Goal: Obtain resource: Obtain resource

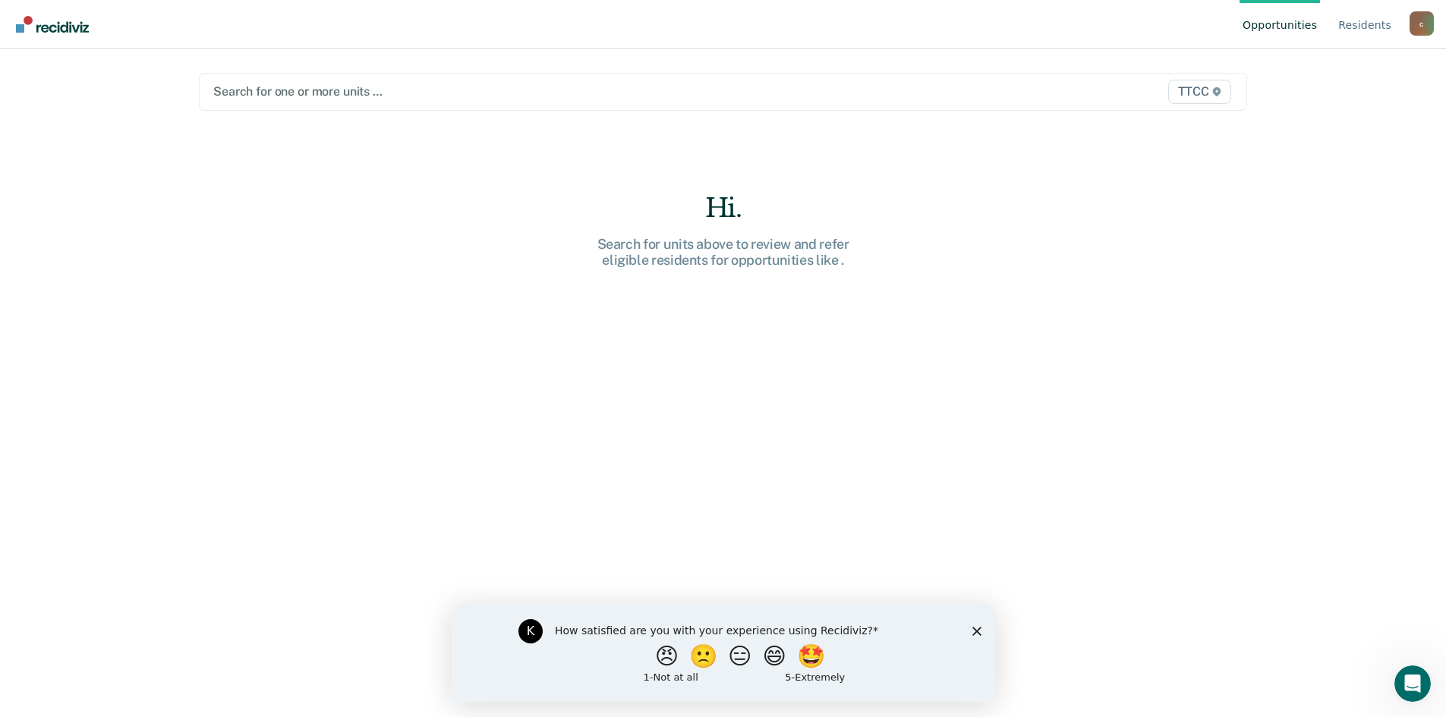
click at [223, 93] on div at bounding box center [569, 91] width 713 height 17
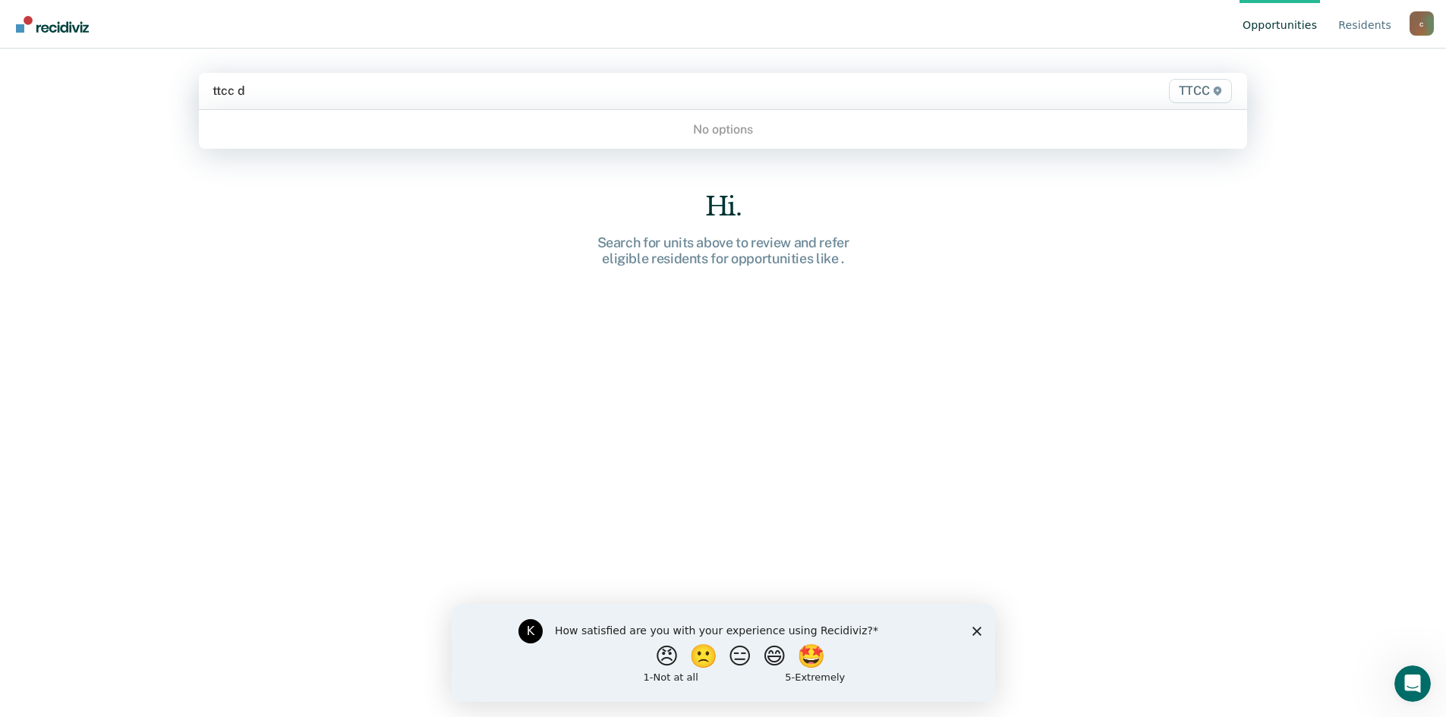
type input "ttcc"
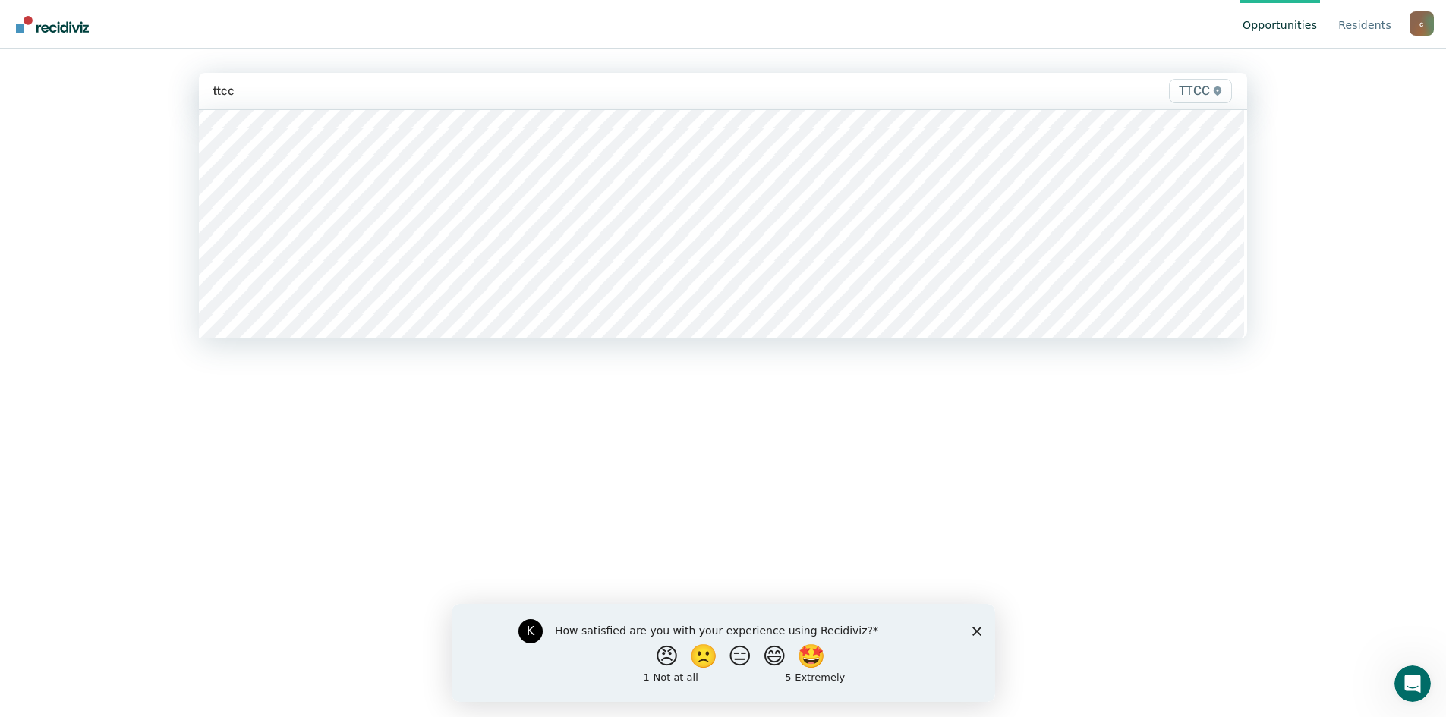
scroll to position [435, 0]
type input "ttcc"
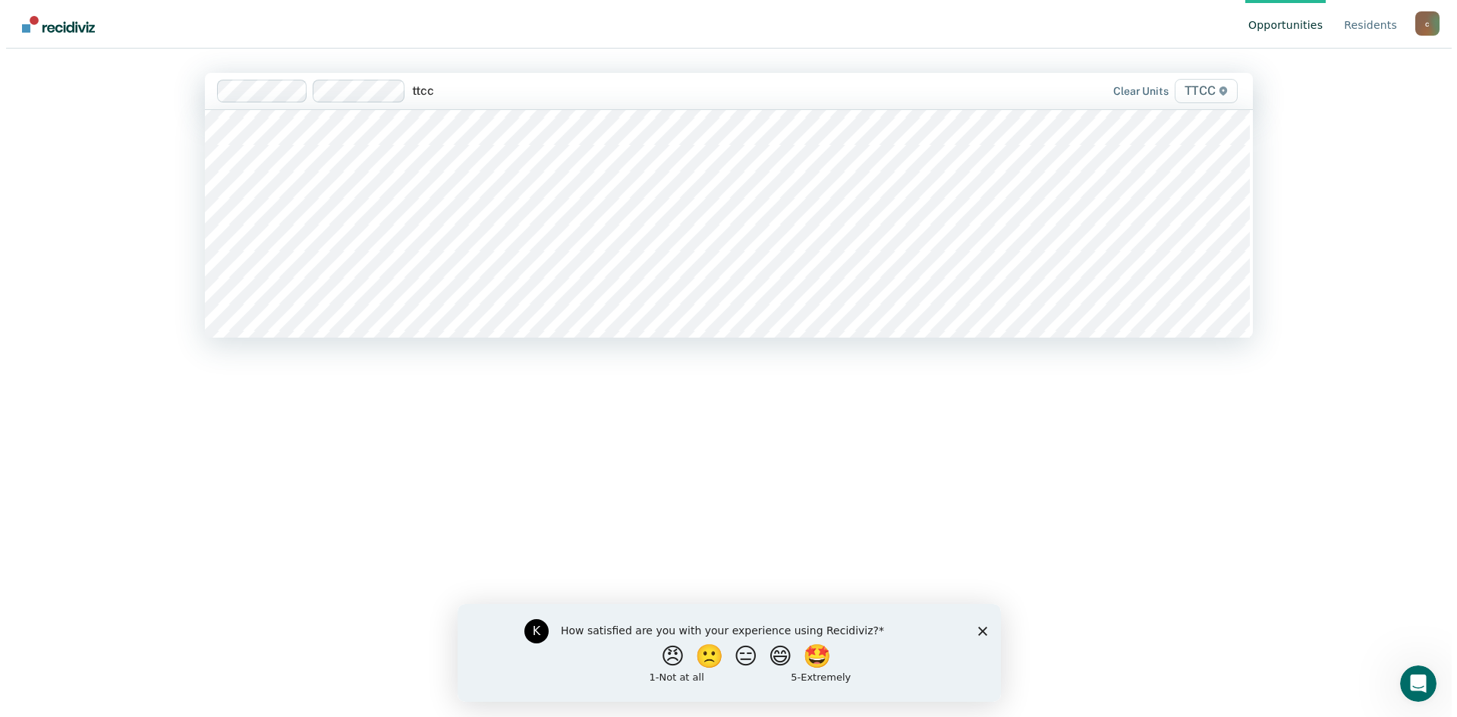
scroll to position [203, 0]
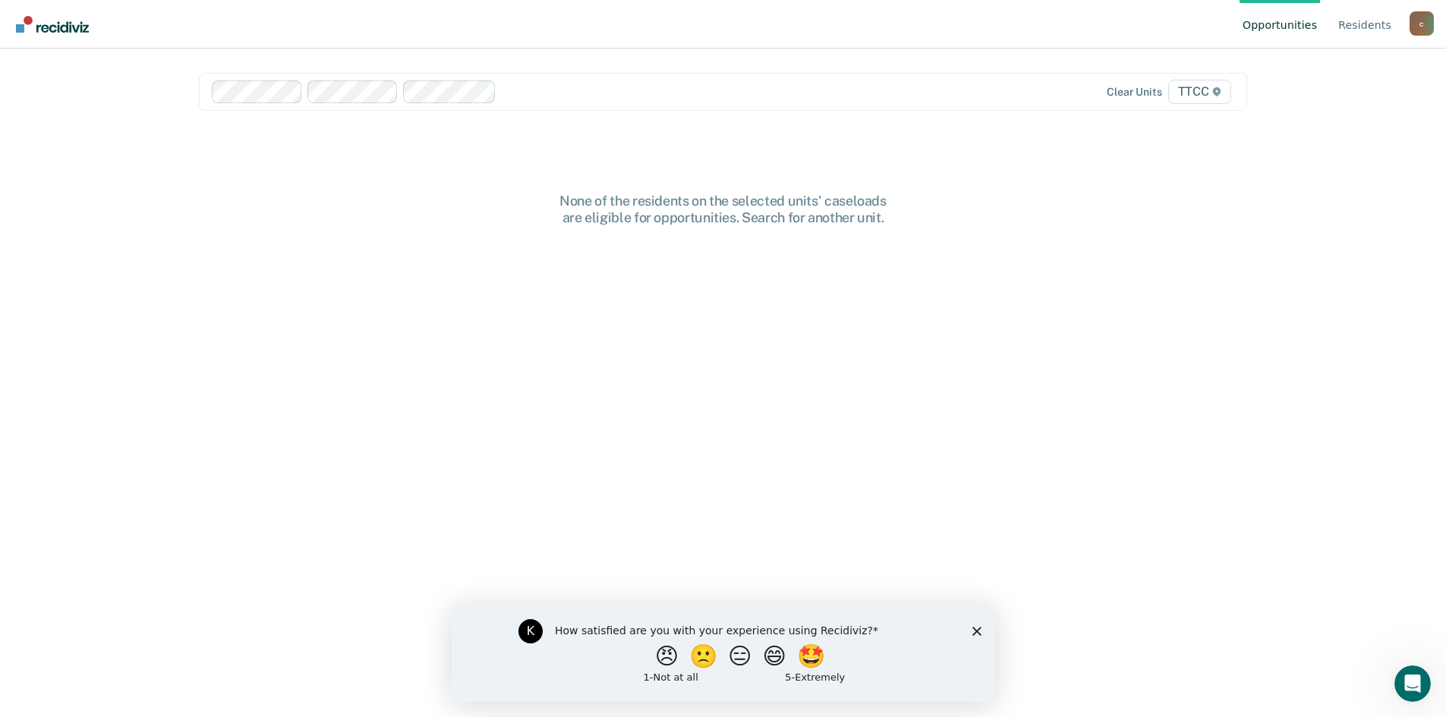
click at [1207, 94] on span "TTCC" at bounding box center [1199, 92] width 63 height 24
click at [1202, 95] on span "TTCC" at bounding box center [1199, 92] width 63 height 24
click at [1380, 27] on link "Resident s" at bounding box center [1364, 24] width 59 height 49
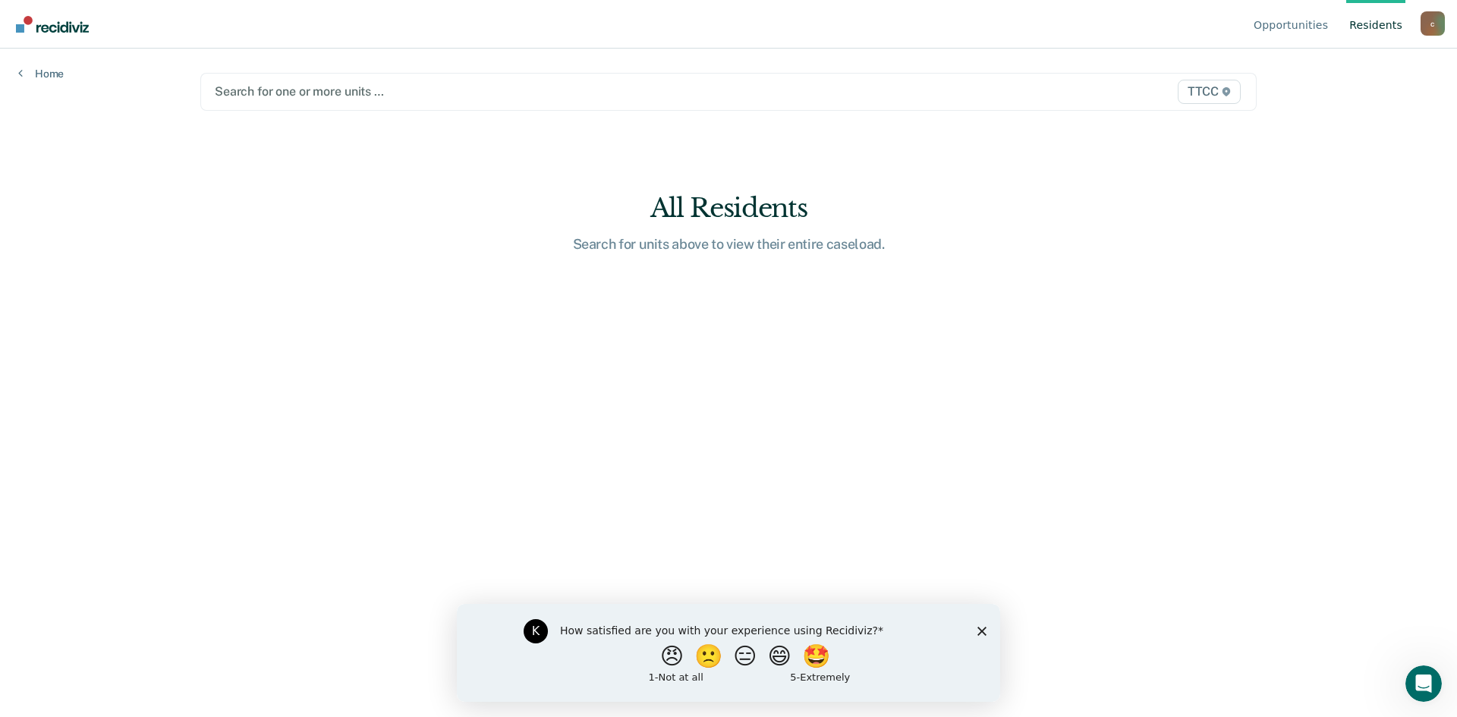
click at [260, 89] on div at bounding box center [574, 91] width 719 height 17
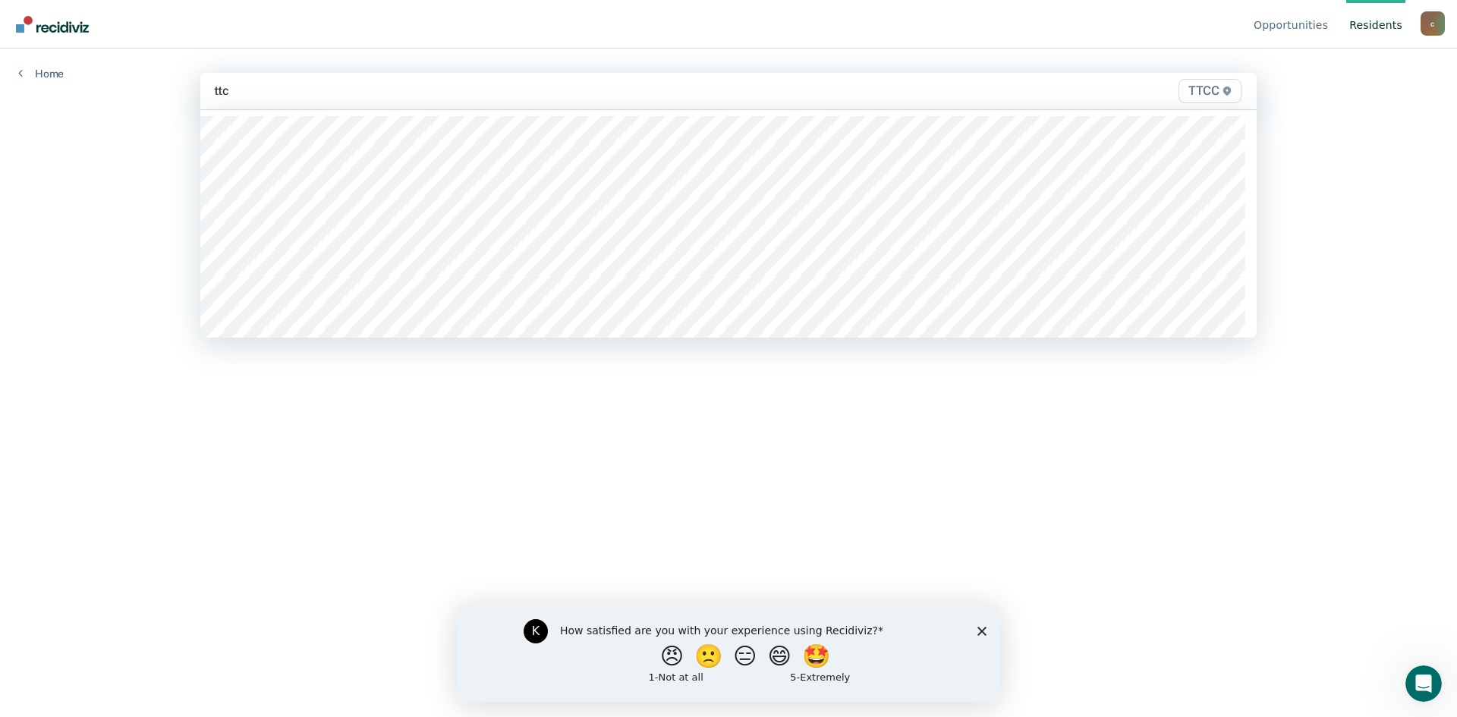
type input "ttcc"
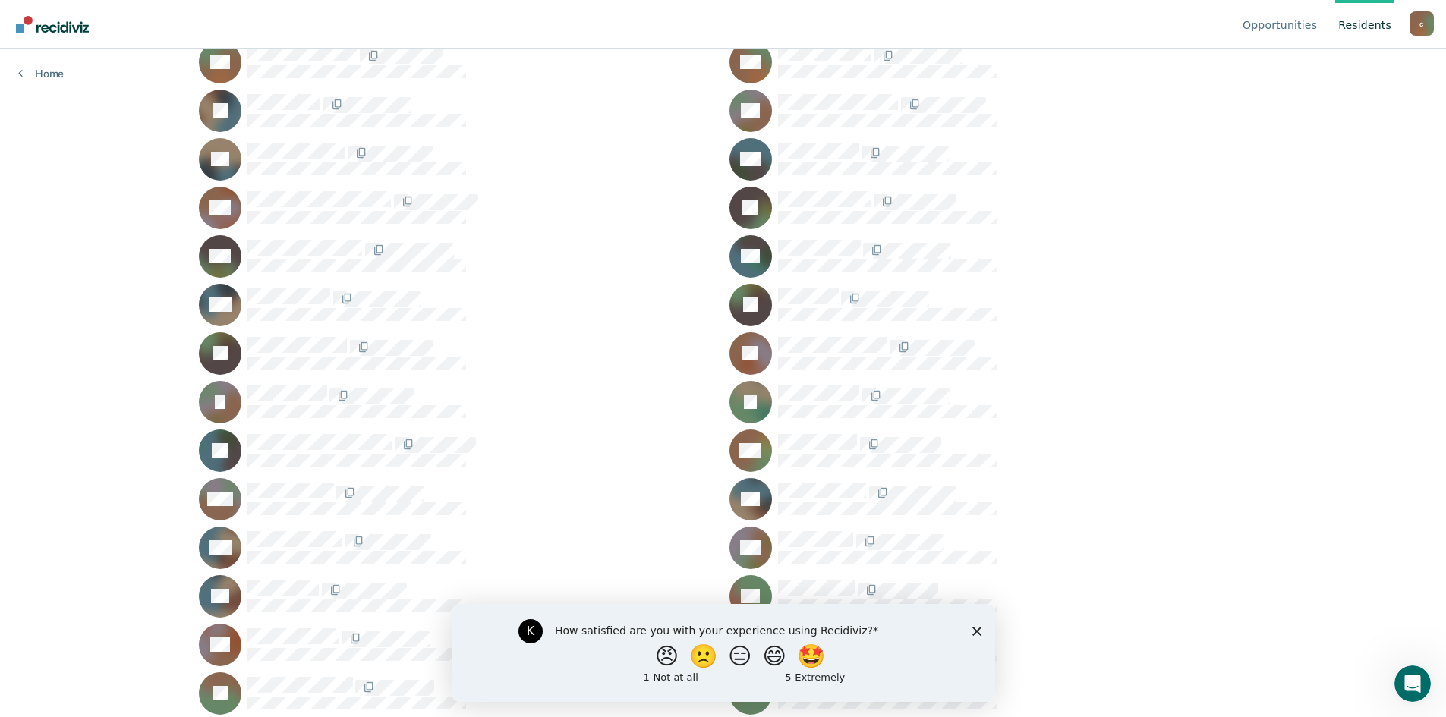
scroll to position [455, 0]
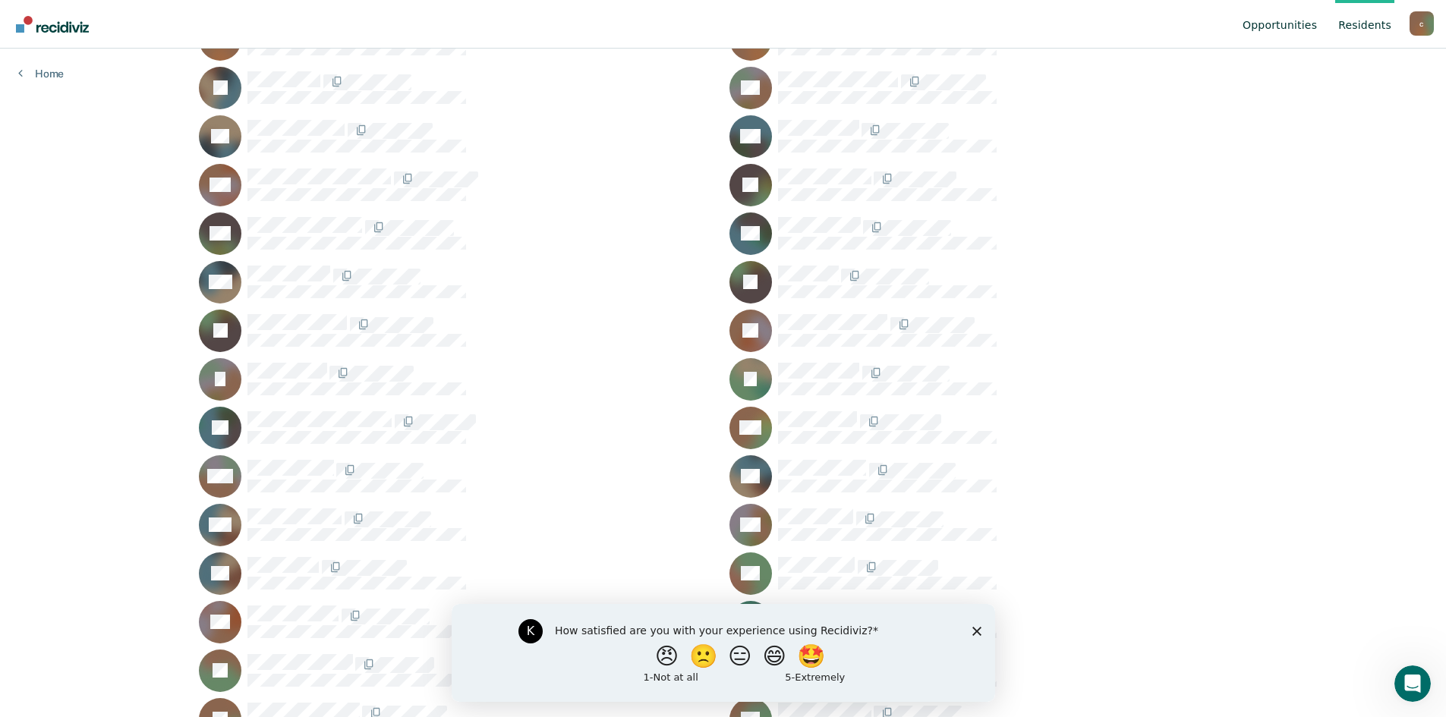
click at [1279, 32] on link "Opportunities" at bounding box center [1279, 24] width 80 height 49
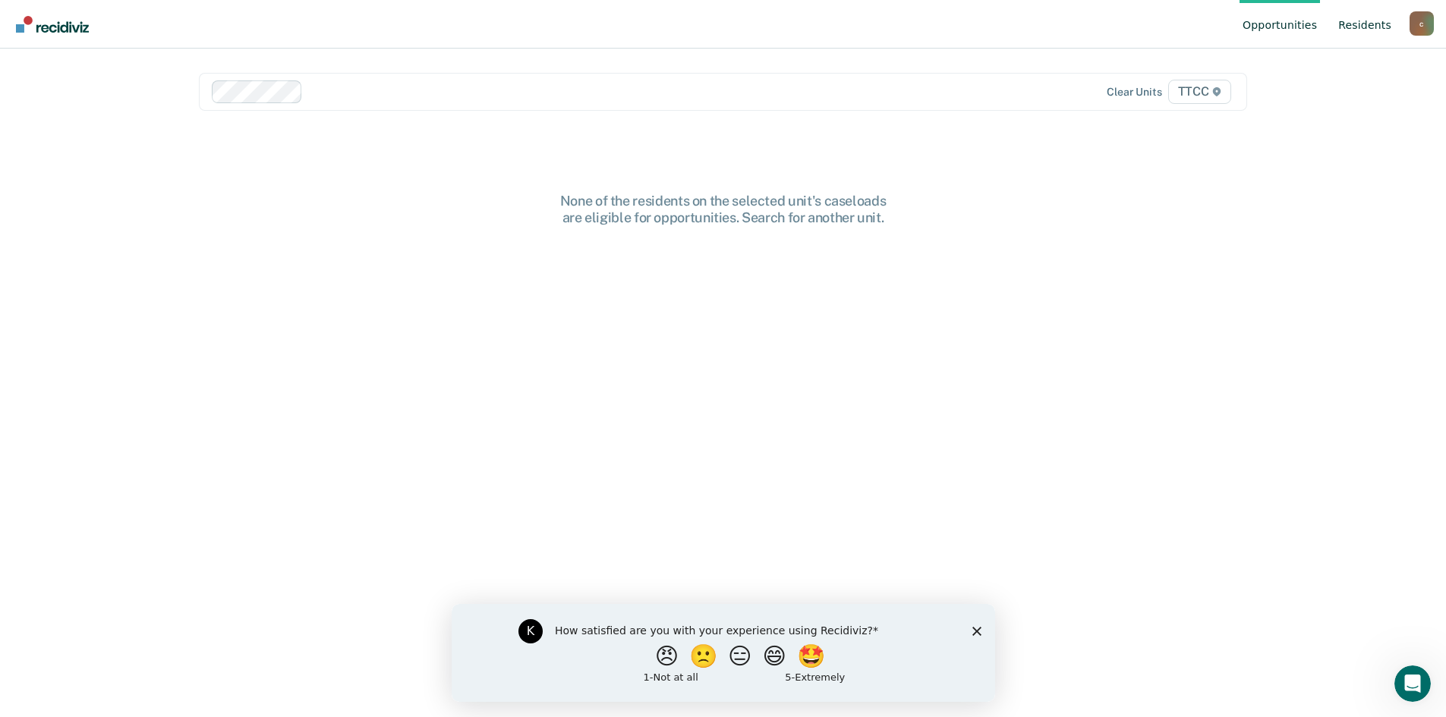
click at [1370, 25] on link "Resident s" at bounding box center [1364, 24] width 59 height 49
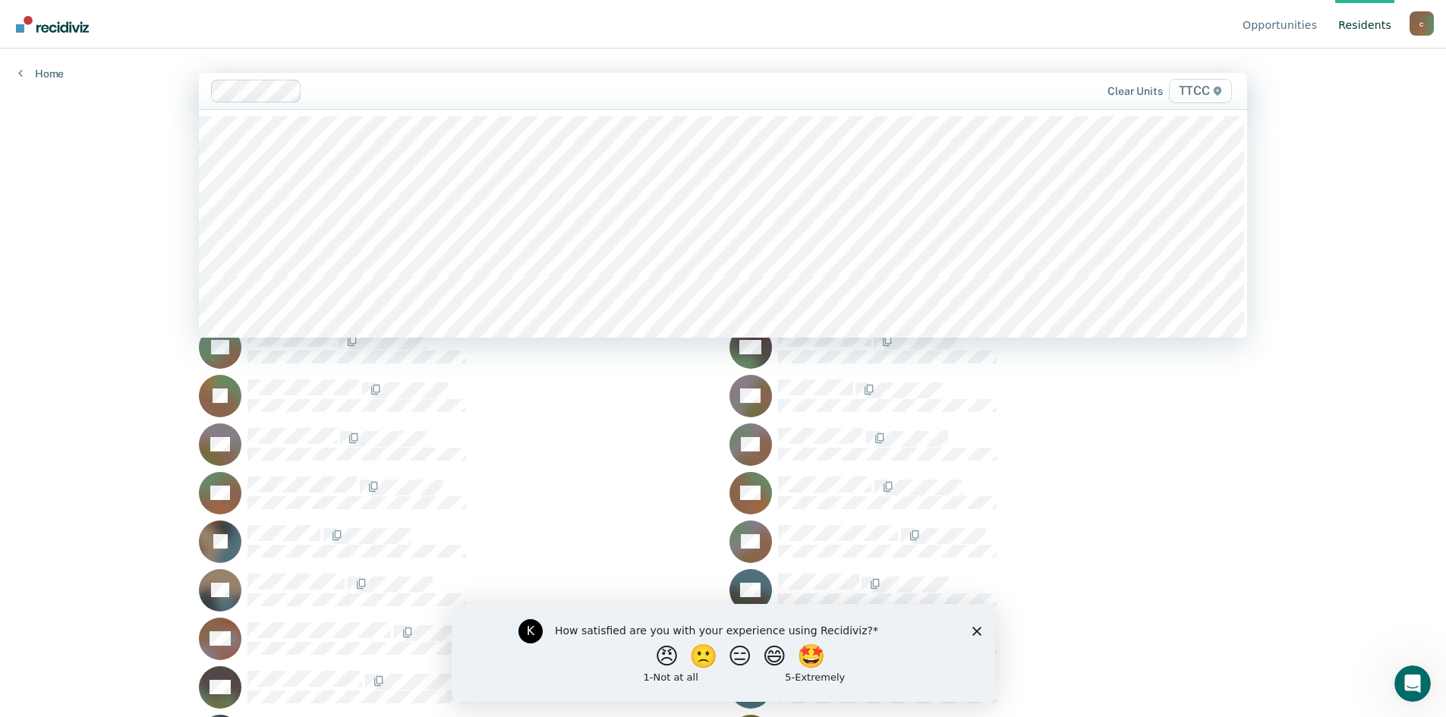
click at [1191, 93] on span "TTCC" at bounding box center [1200, 91] width 63 height 24
click at [1191, 99] on span "TTCC" at bounding box center [1200, 91] width 63 height 24
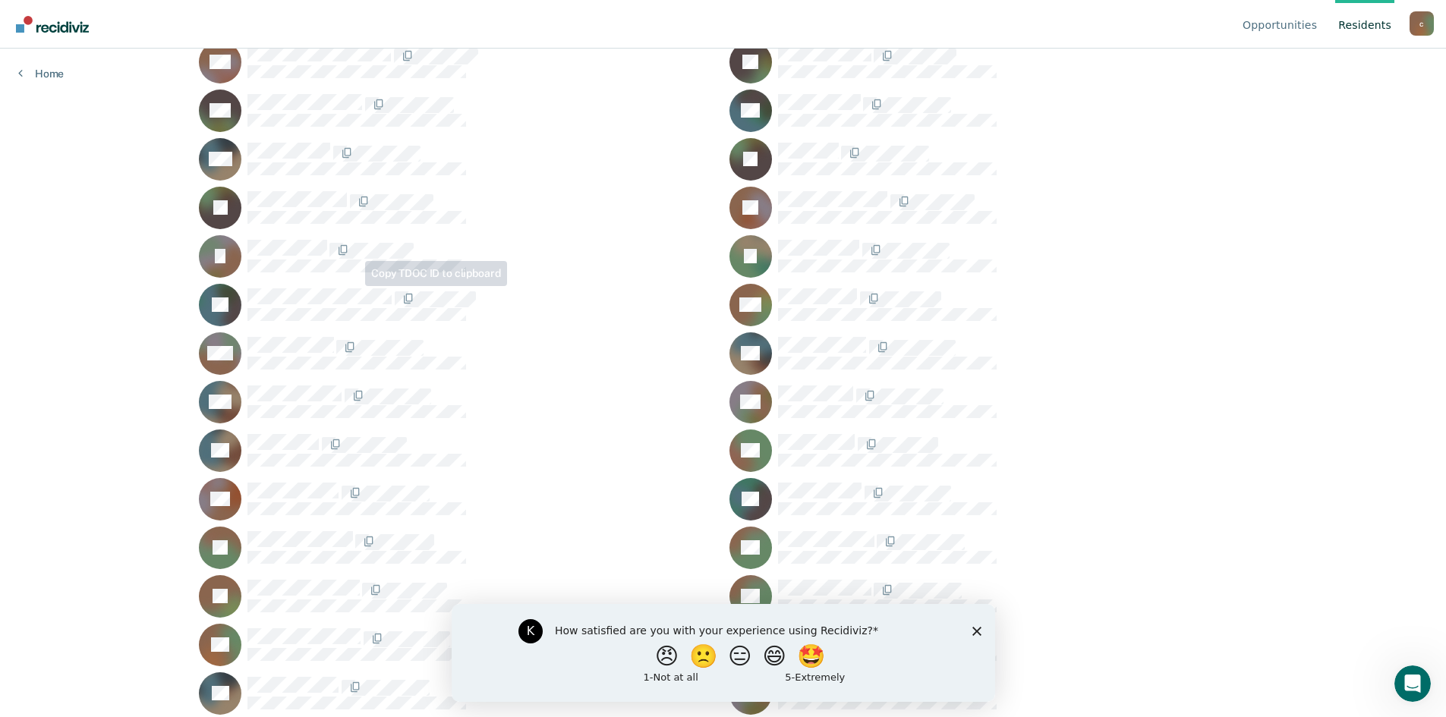
scroll to position [719, 0]
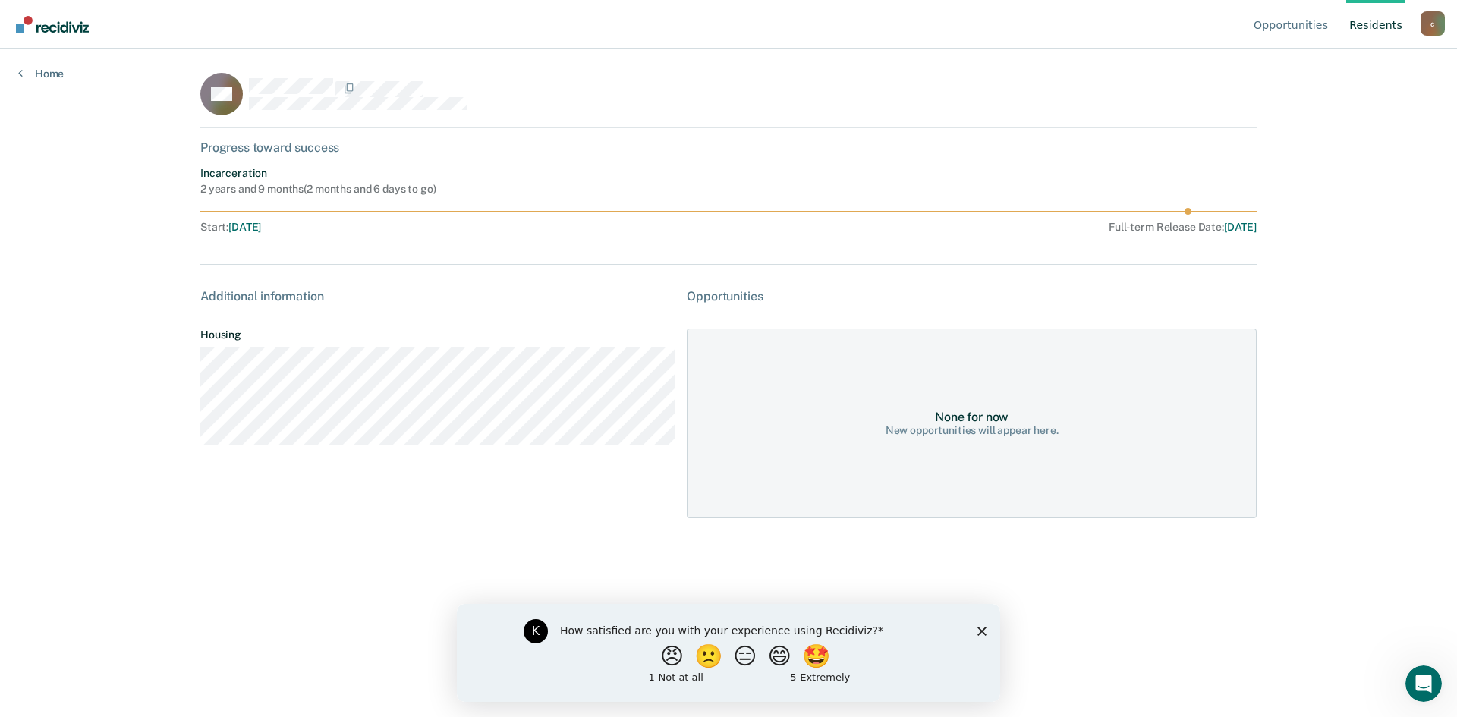
click at [1370, 26] on link "Resident s" at bounding box center [1375, 24] width 59 height 49
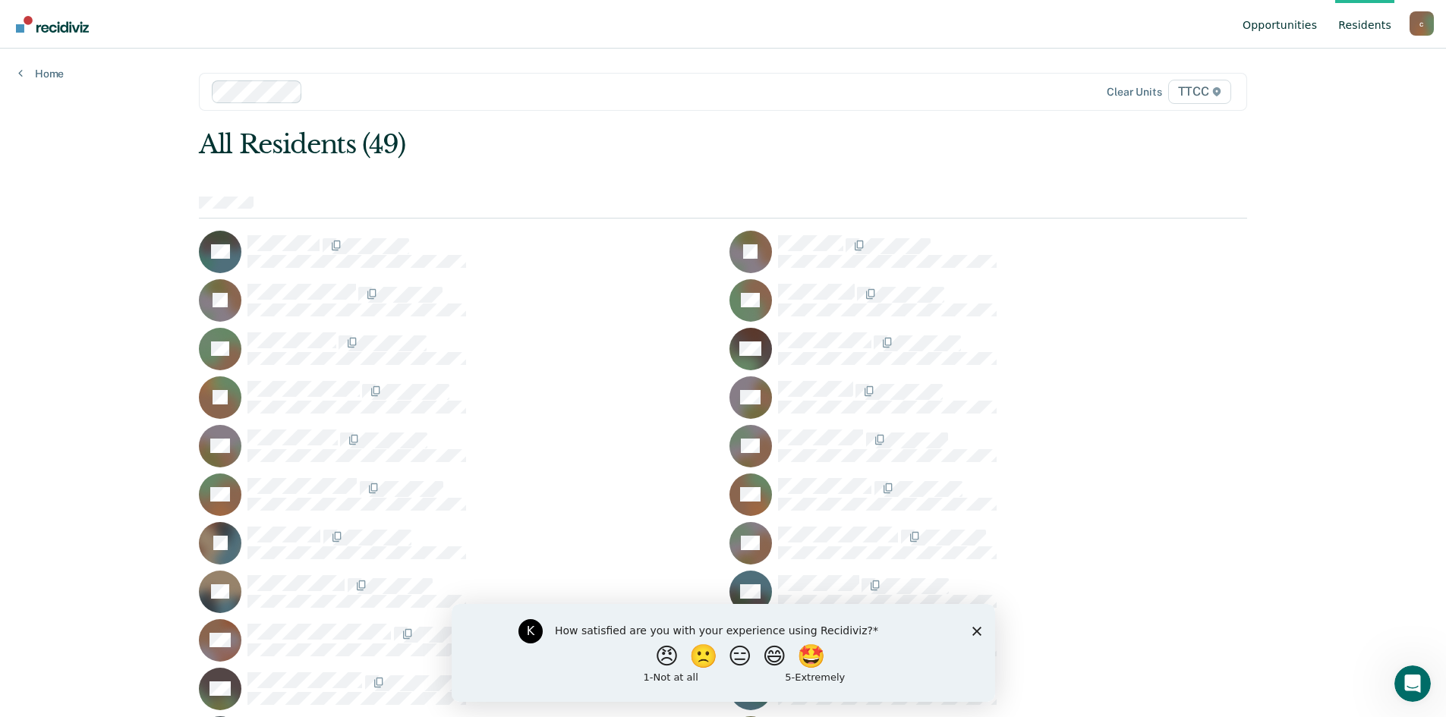
click at [1296, 30] on link "Opportunities" at bounding box center [1279, 24] width 80 height 49
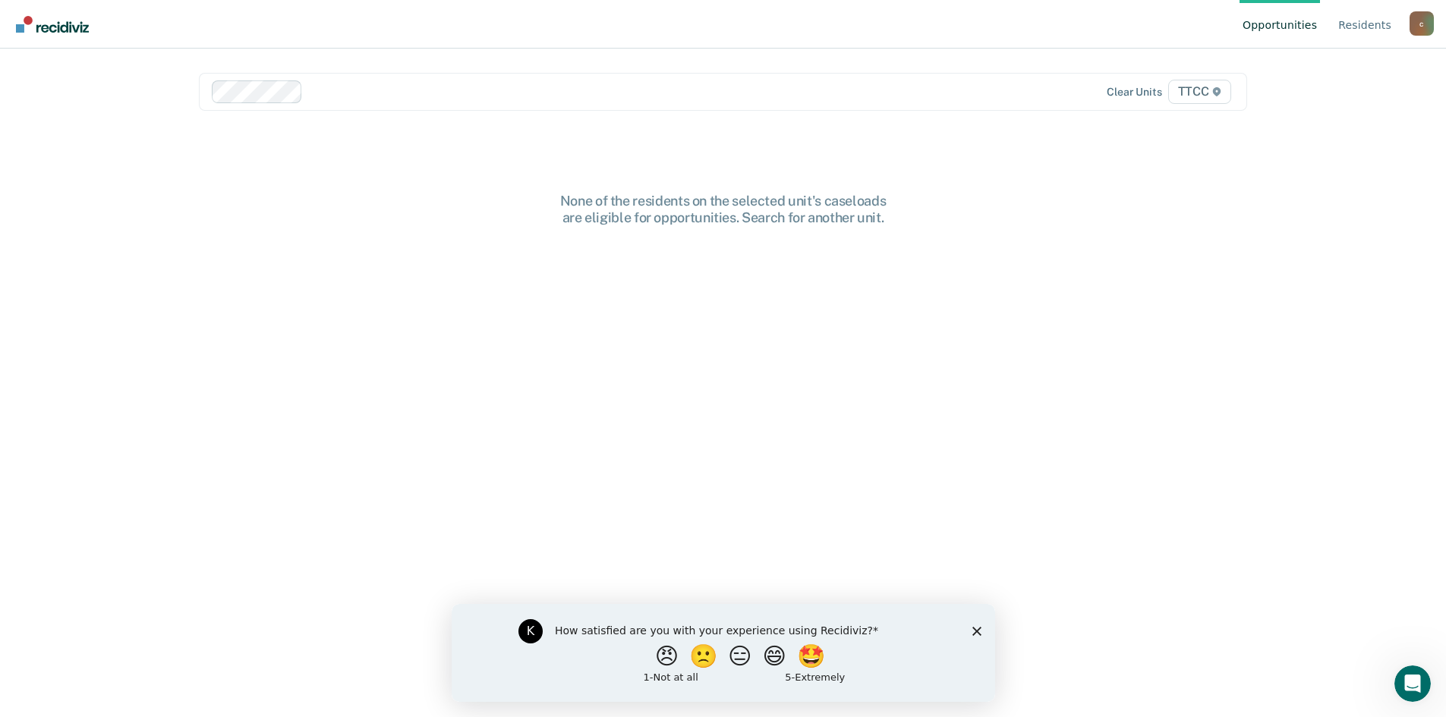
click at [1421, 27] on div "c" at bounding box center [1421, 23] width 24 height 24
click at [1373, 94] on link "How it works" at bounding box center [1360, 95] width 98 height 13
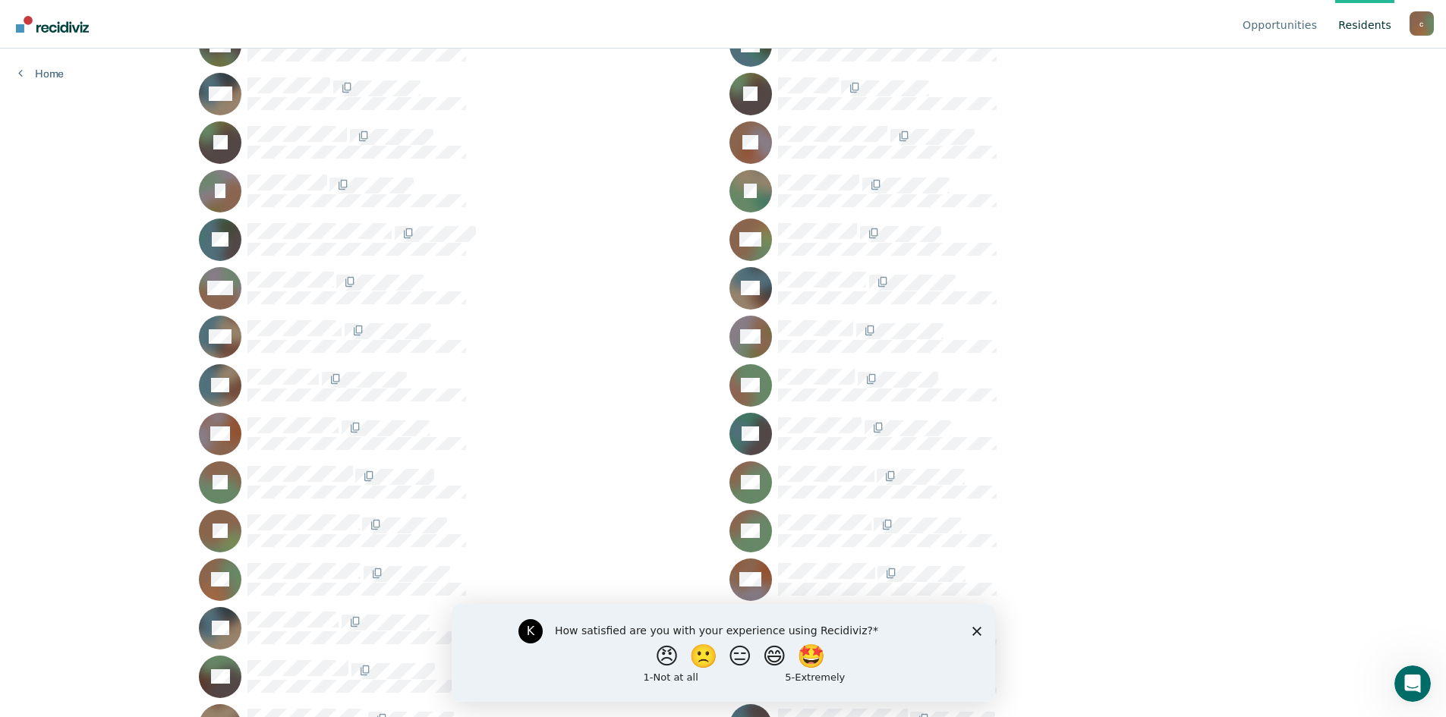
scroll to position [719, 0]
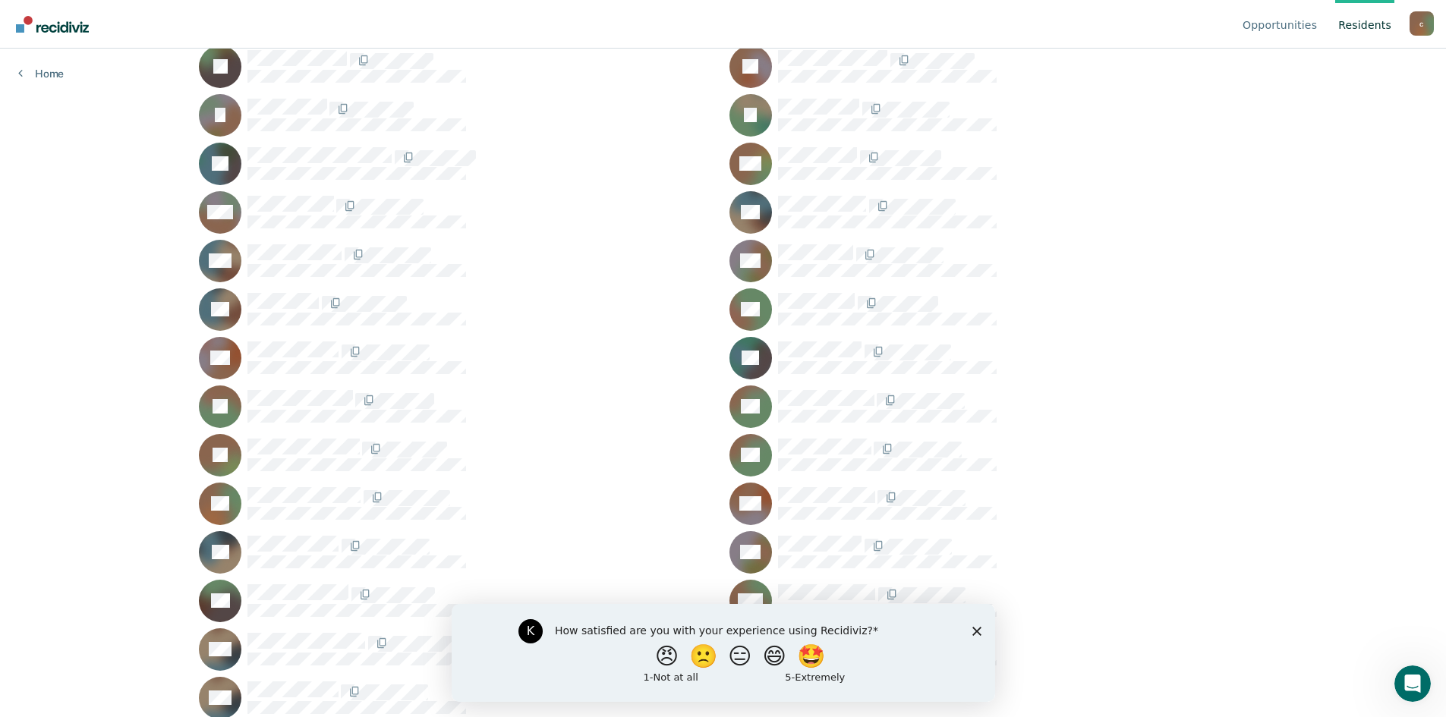
click at [983, 634] on div "K How satisfied are you with your experience using Recidiviz? 😠 🙁 😑 😄 🤩 1 - Not…" at bounding box center [722, 652] width 543 height 98
click at [974, 631] on icon "Close survey" at bounding box center [975, 630] width 9 height 9
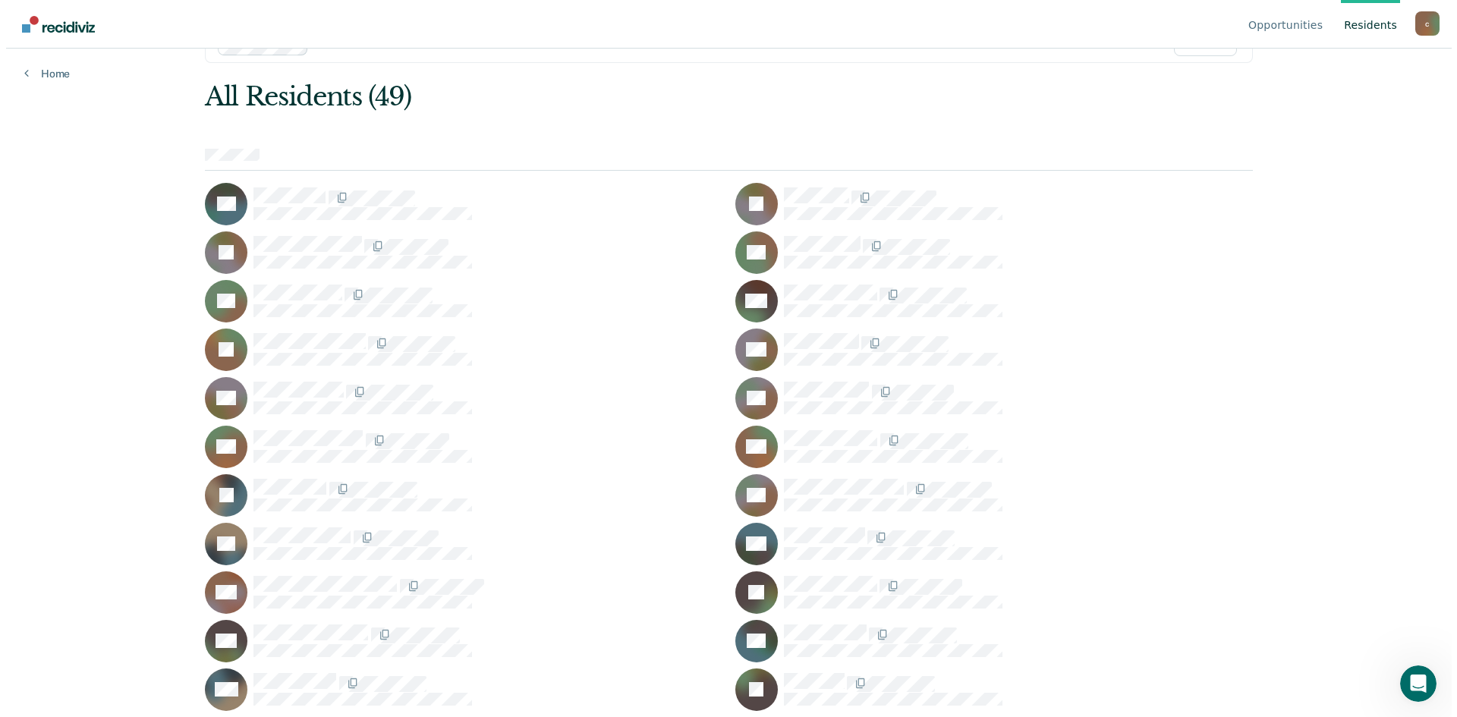
scroll to position [0, 0]
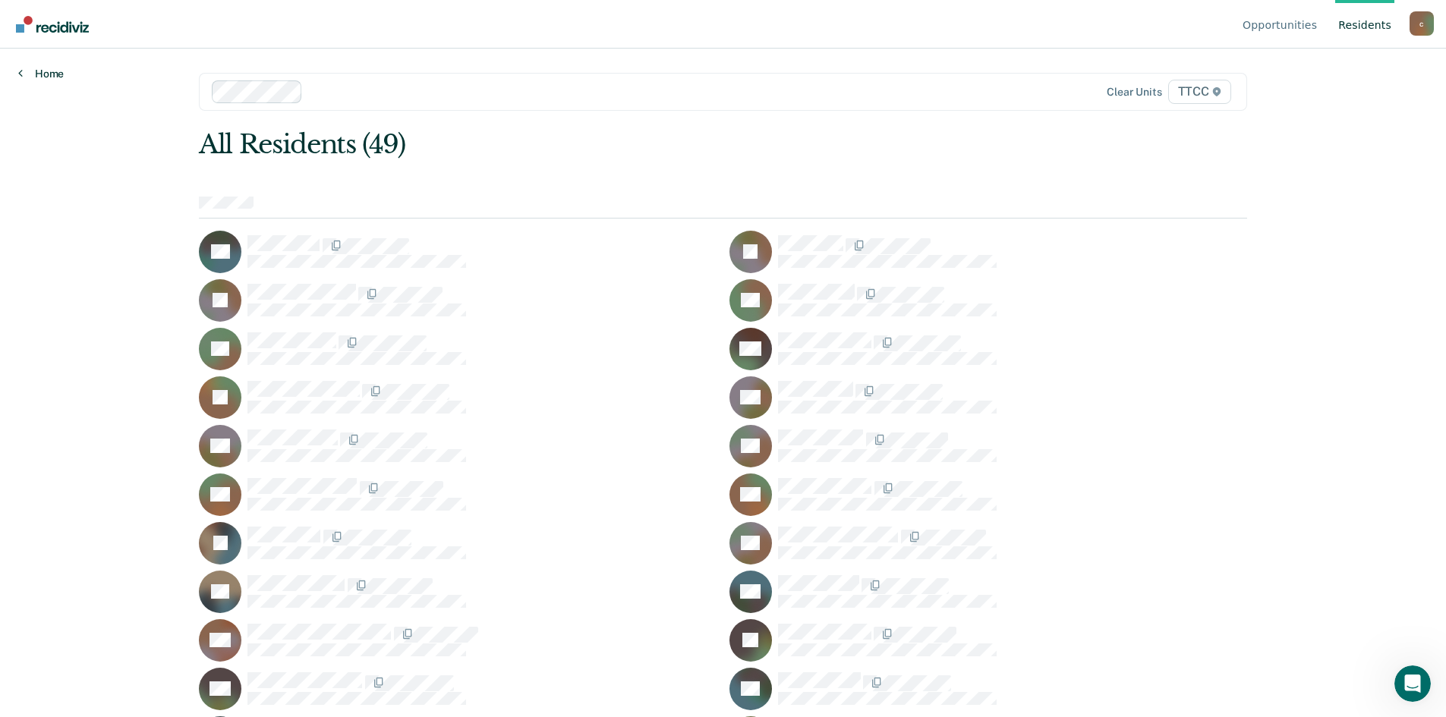
click at [61, 74] on link "Home" at bounding box center [41, 74] width 46 height 14
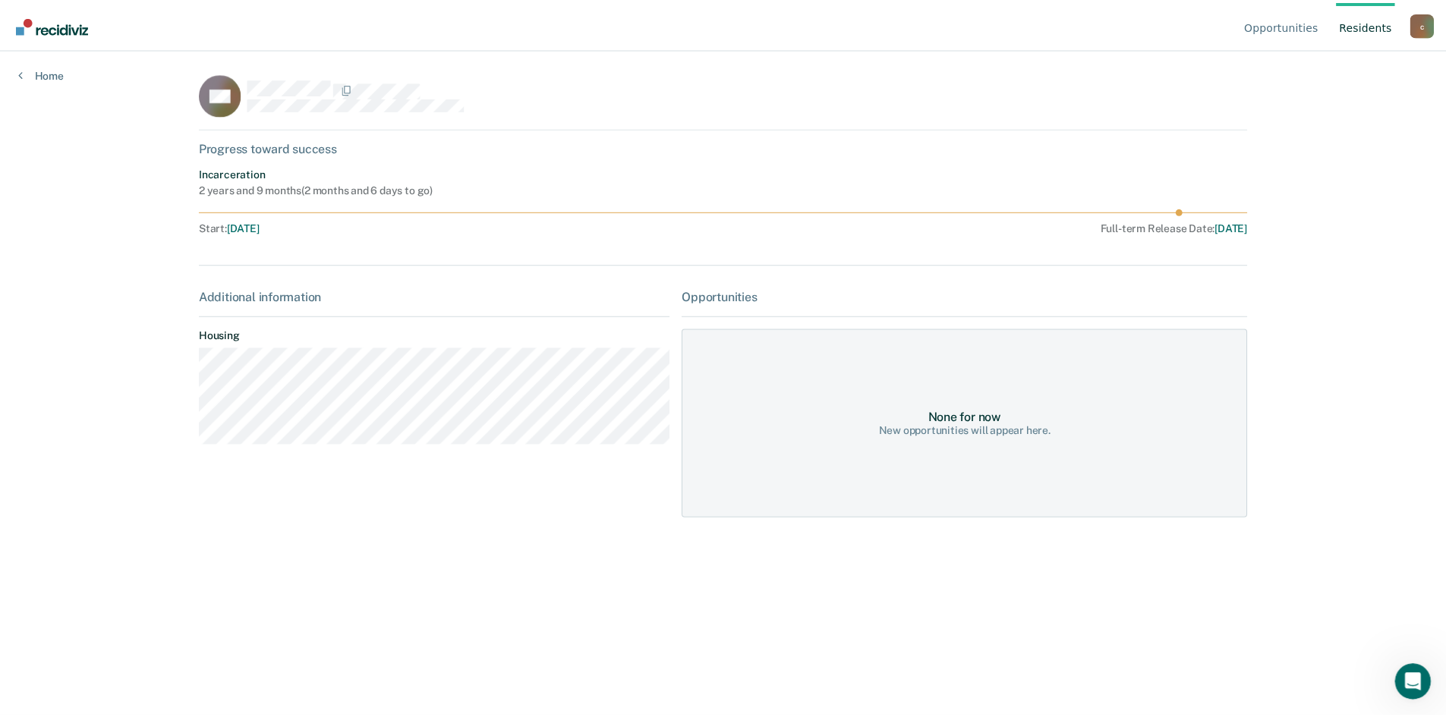
scroll to position [719, 0]
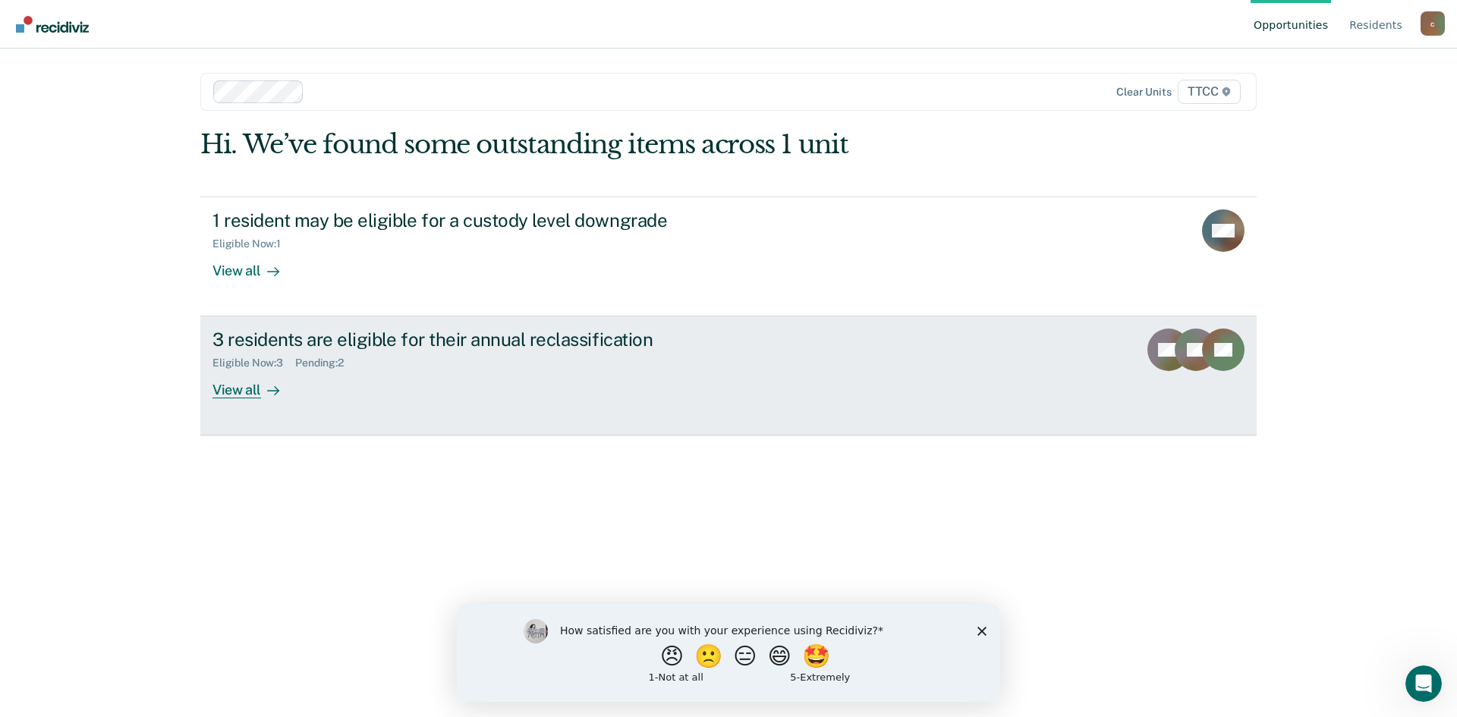
click at [241, 390] on div "View all" at bounding box center [254, 385] width 85 height 30
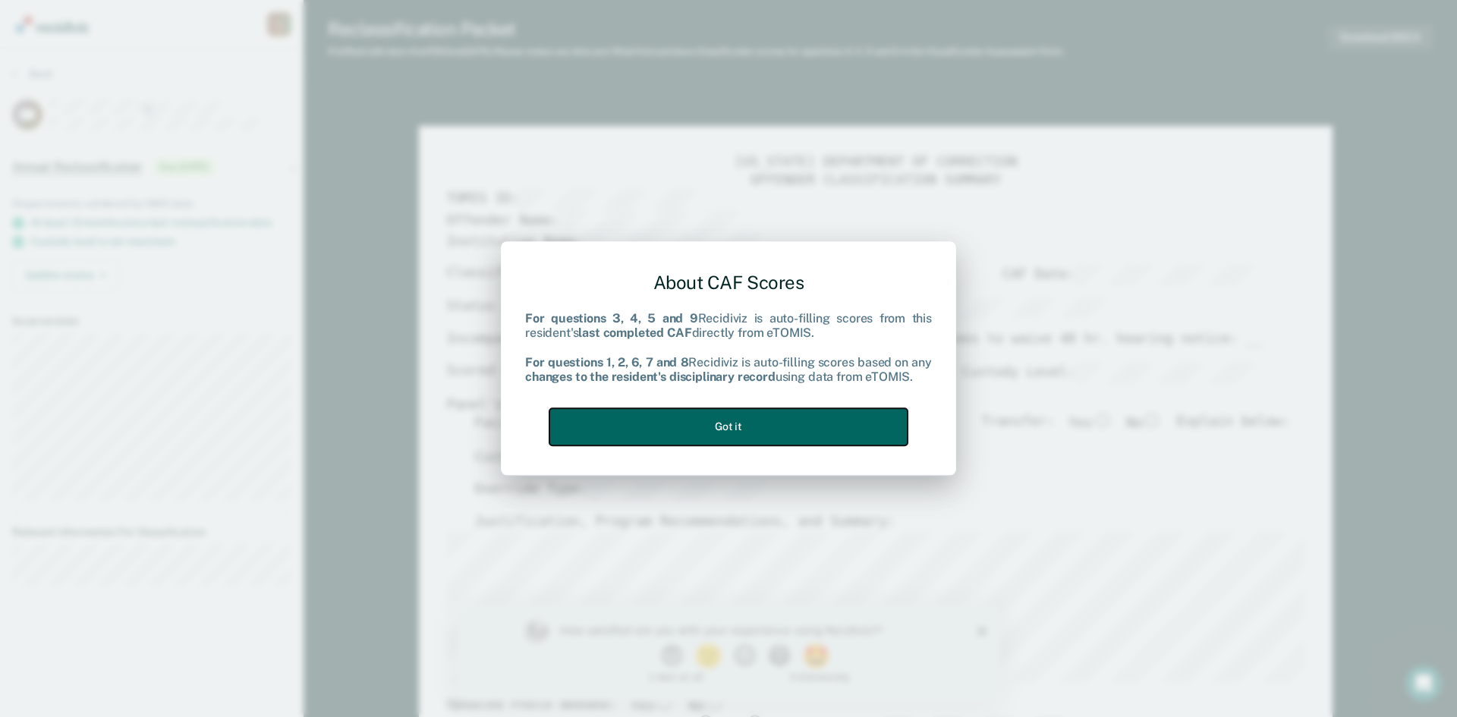
click at [723, 427] on button "Got it" at bounding box center [728, 426] width 358 height 37
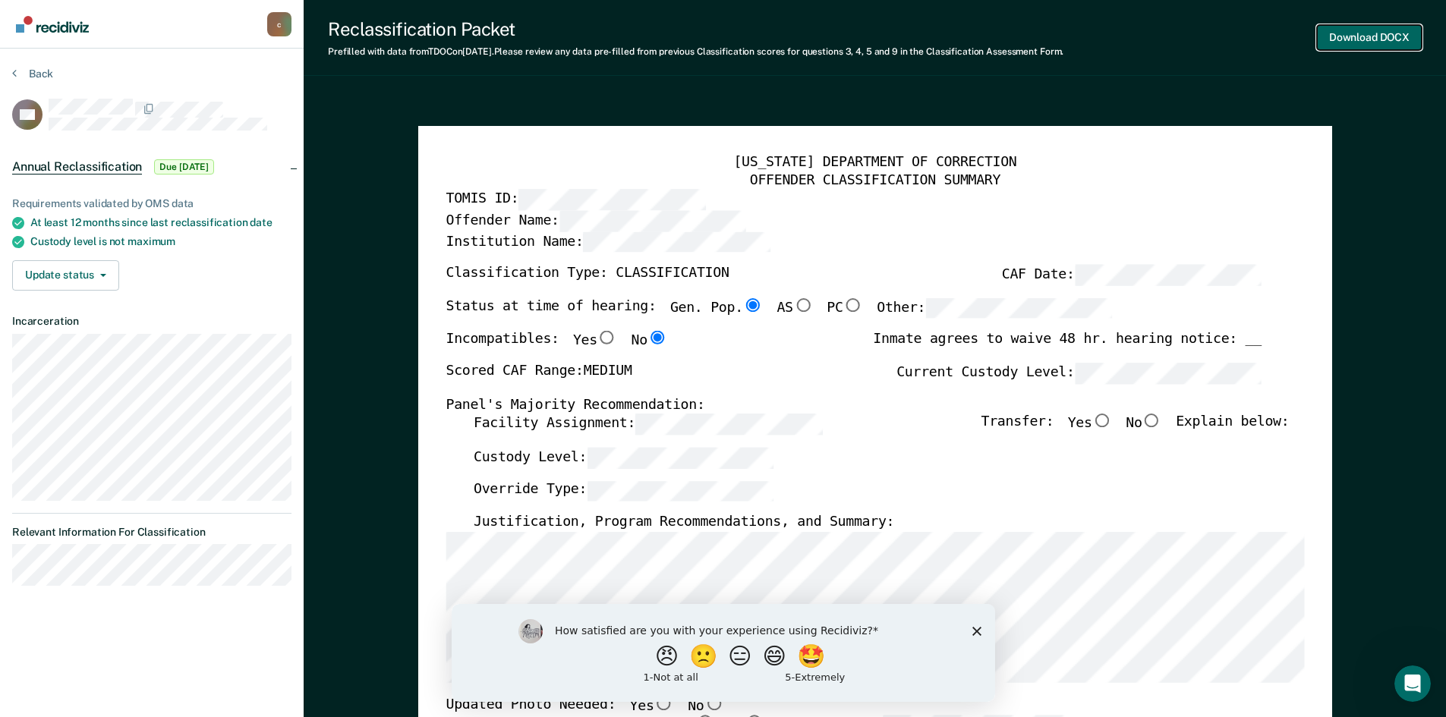
click at [1380, 35] on button "Download DOCX" at bounding box center [1369, 37] width 105 height 25
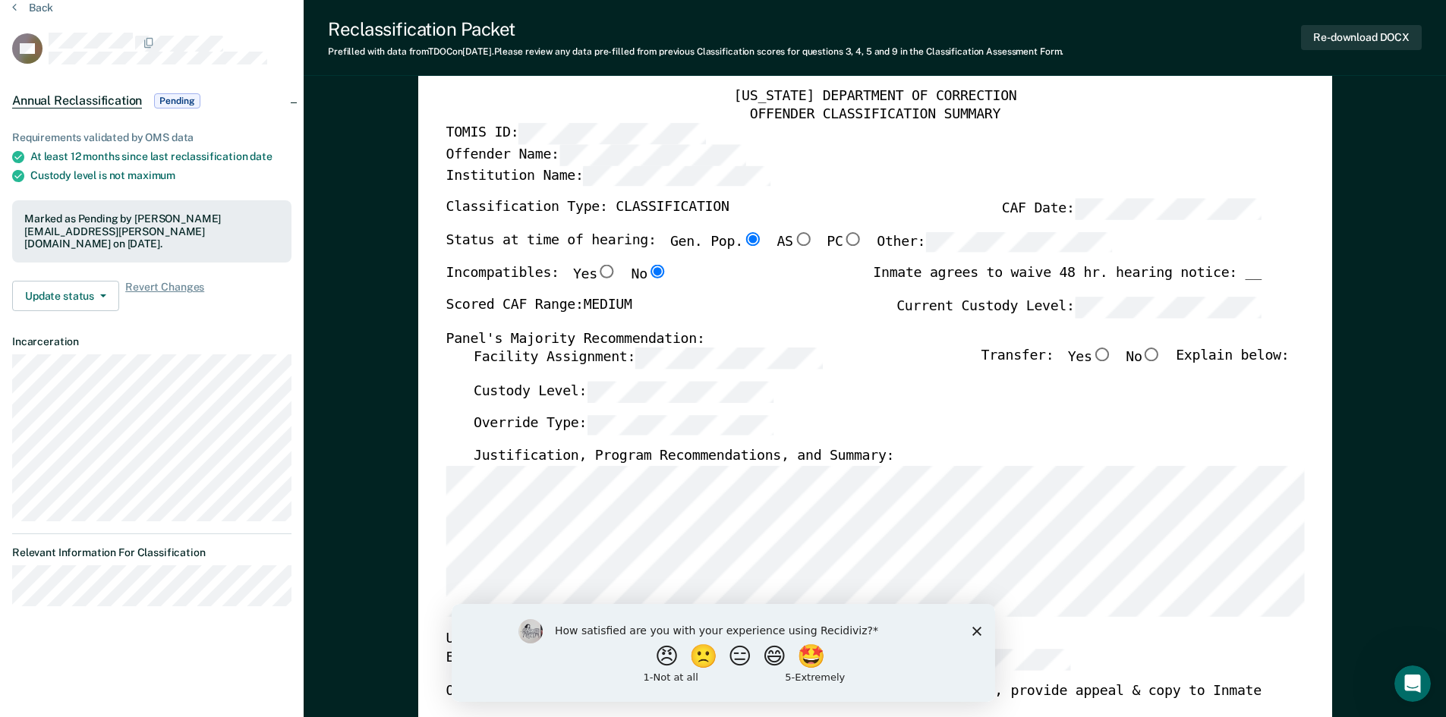
scroll to position [228, 0]
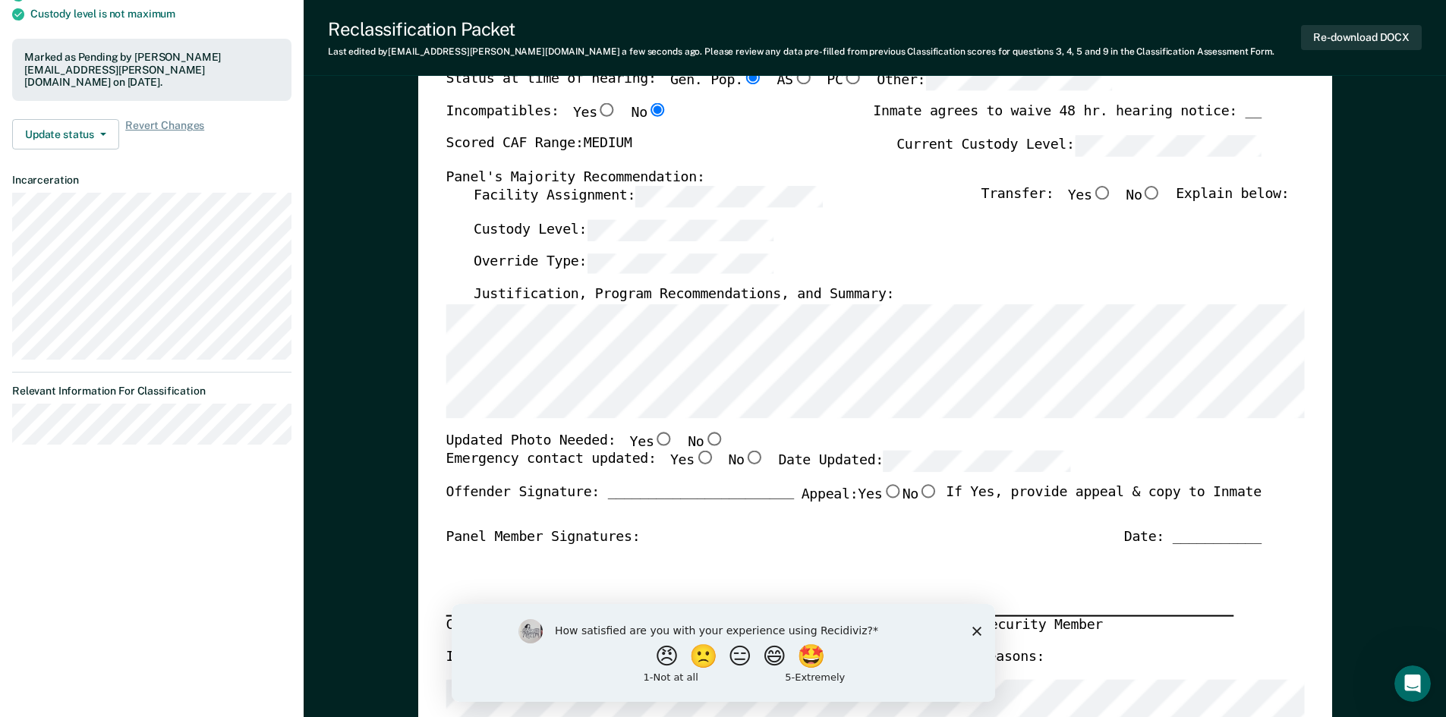
click at [606, 423] on div "TENNESSEE DEPARTMENT OF CORRECTION OFFENDER CLASSIFICATION SUMMARY TOMIS ID: Of…" at bounding box center [874, 465] width 858 height 1078
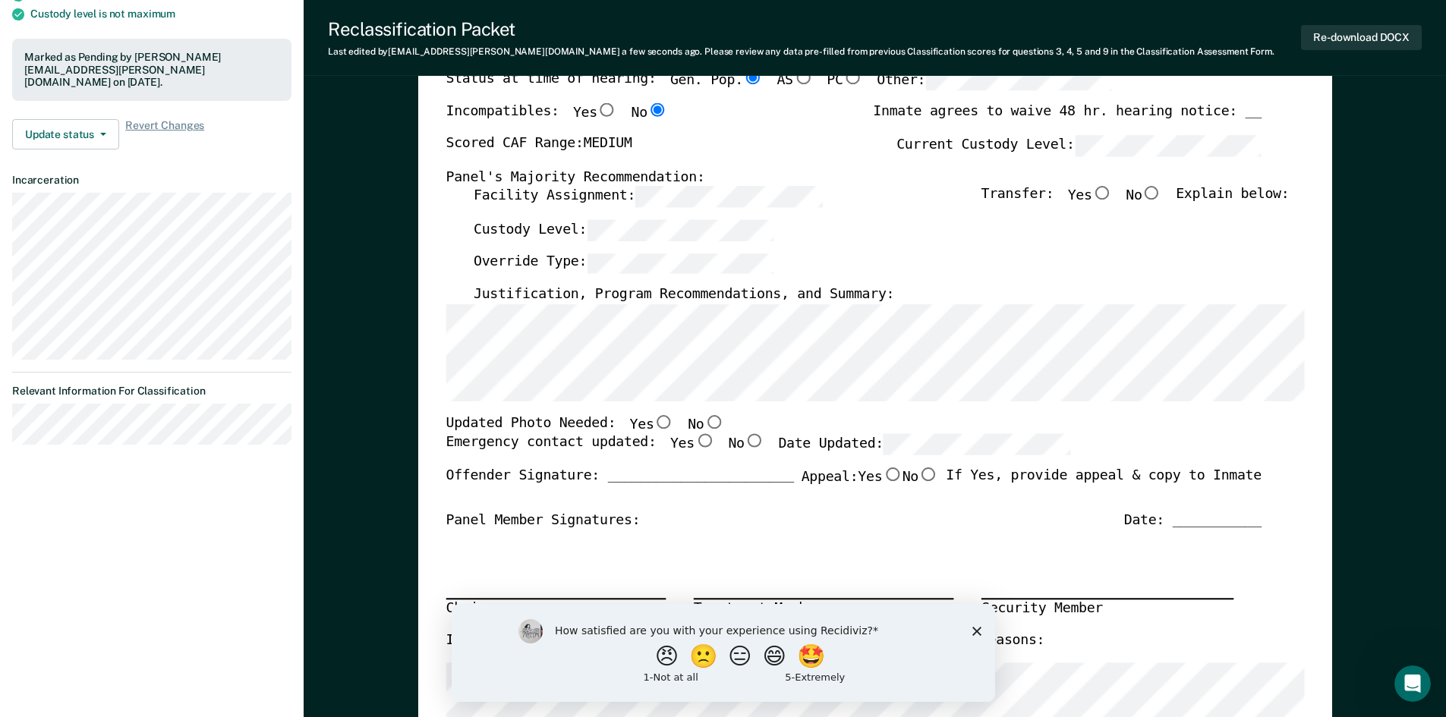
click at [653, 425] on input "Yes" at bounding box center [663, 422] width 20 height 14
type textarea "x"
radio input "true"
click at [694, 444] on input "Yes" at bounding box center [704, 442] width 20 height 14
type textarea "x"
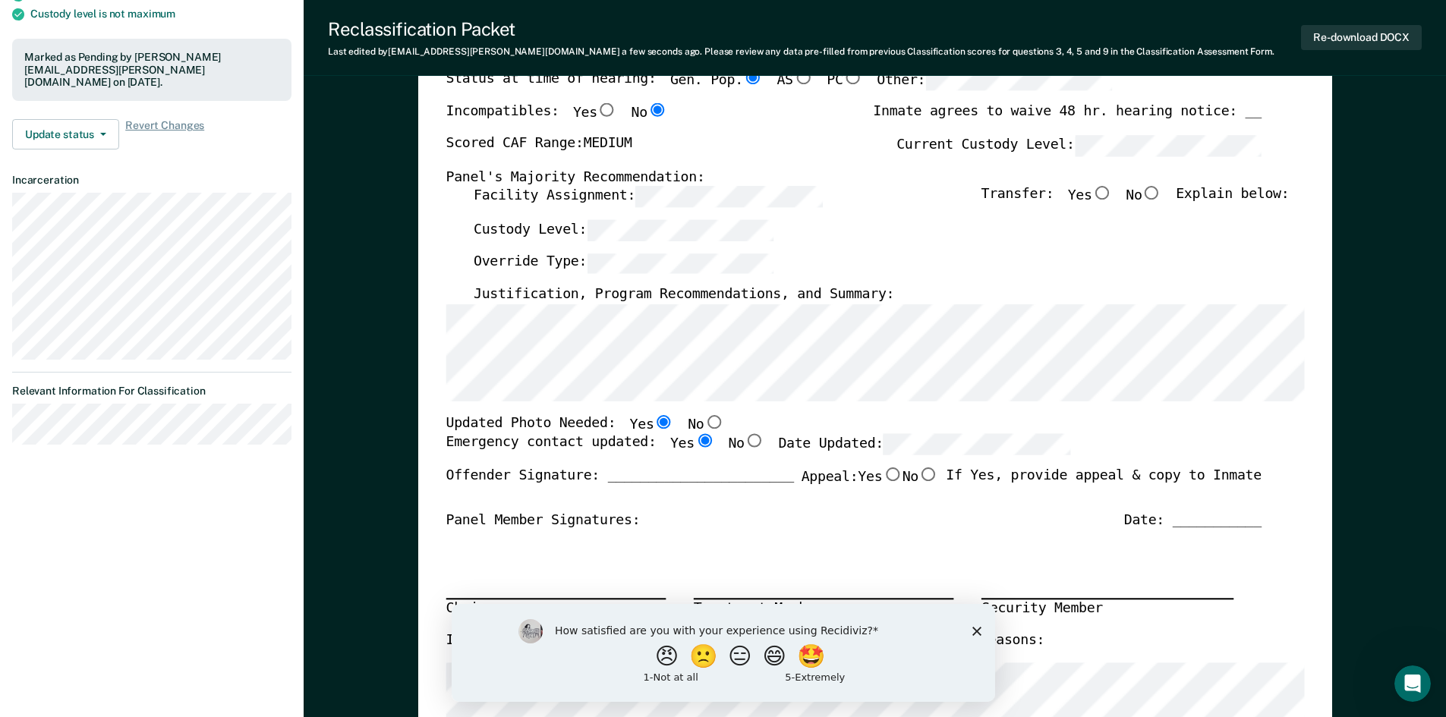
radio input "true"
click at [977, 628] on polygon "Close survey" at bounding box center [975, 630] width 9 height 9
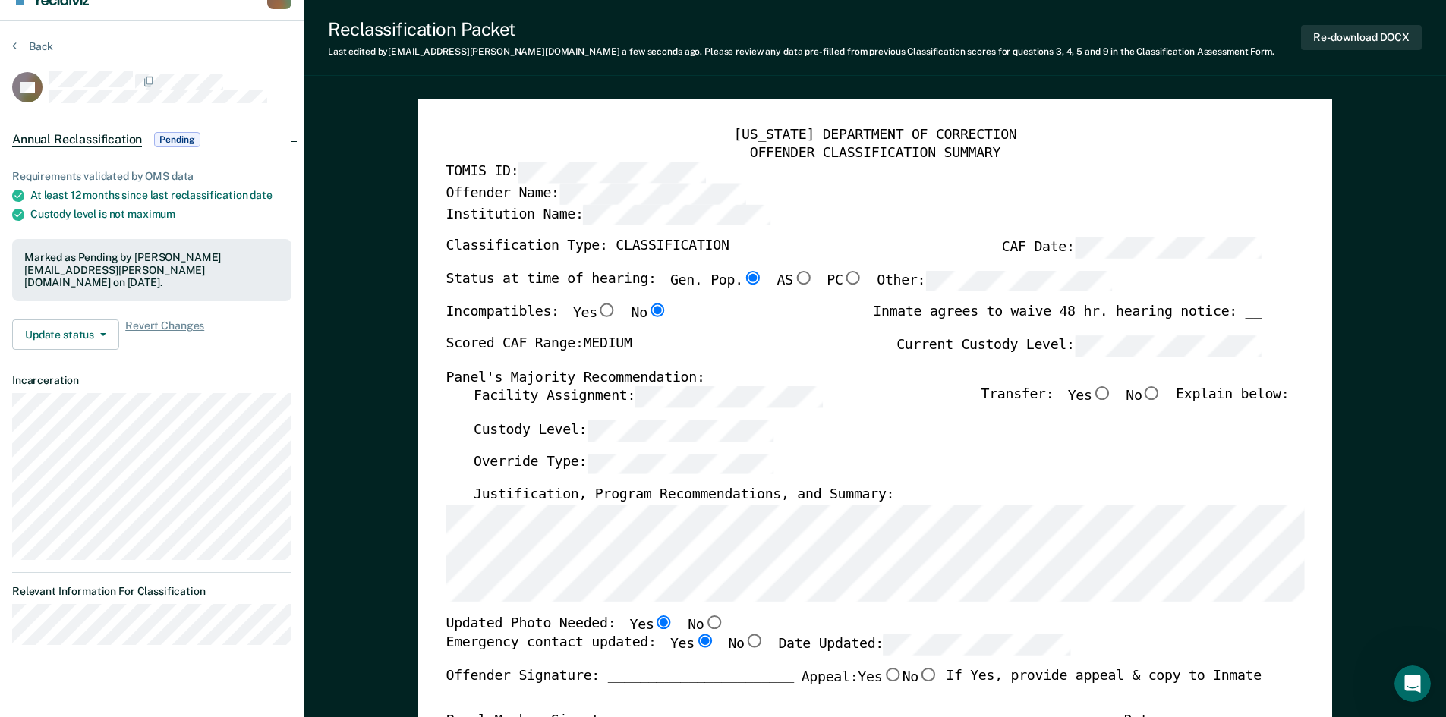
scroll to position [0, 0]
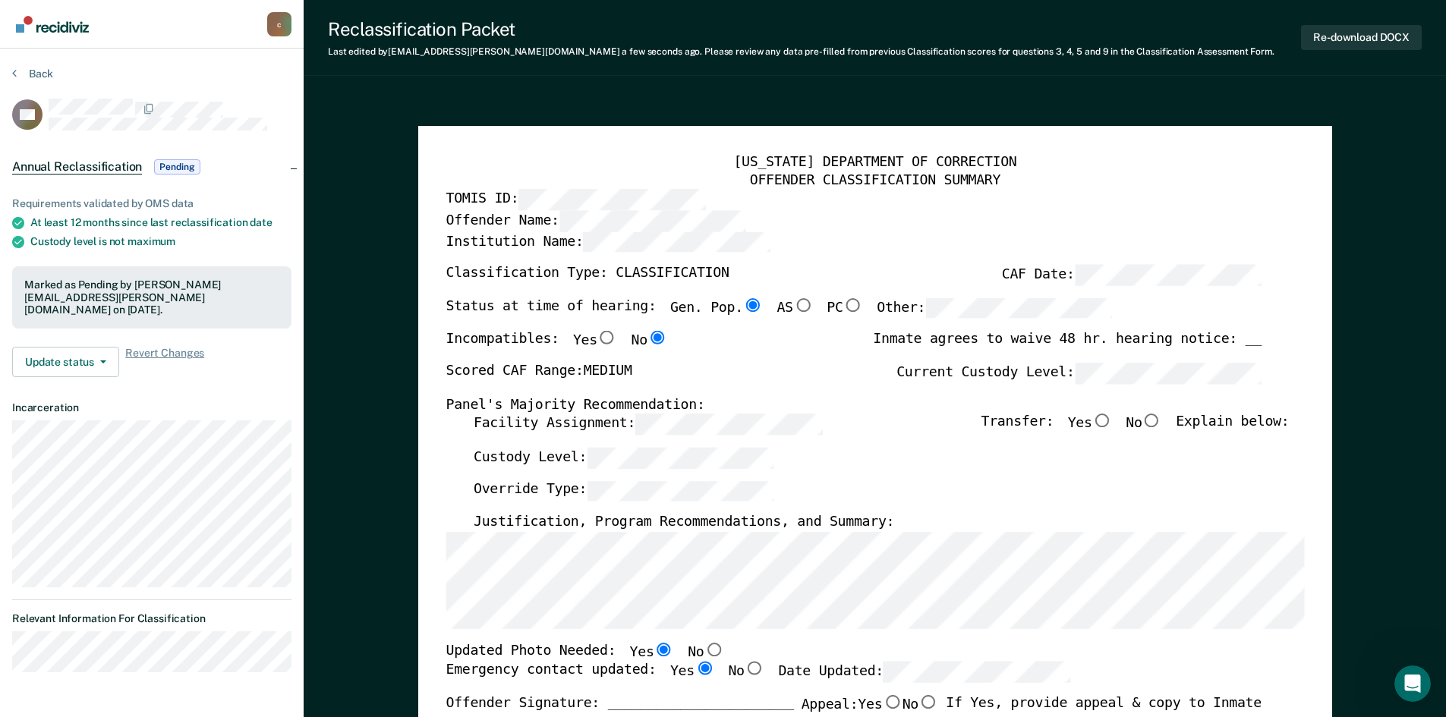
click at [1161, 423] on input "No" at bounding box center [1151, 421] width 20 height 14
type textarea "x"
radio input "true"
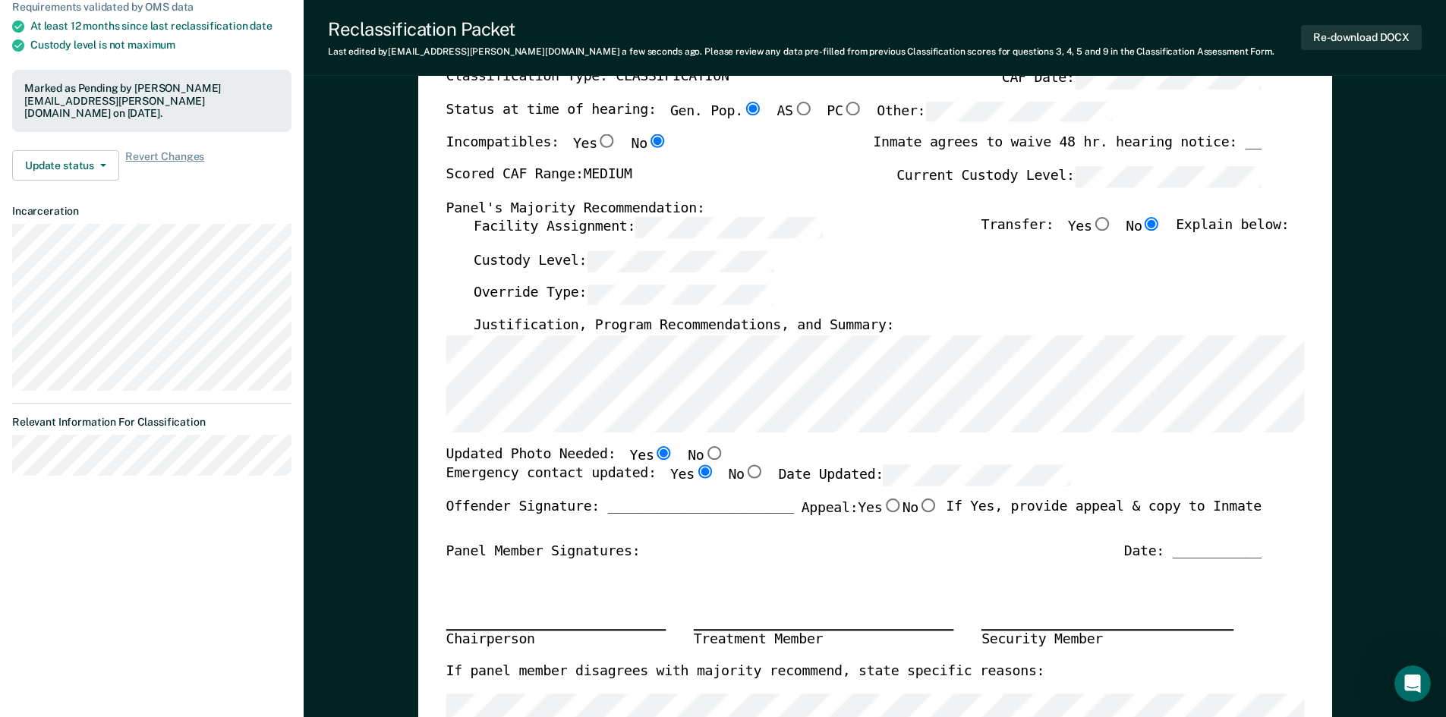
scroll to position [152, 0]
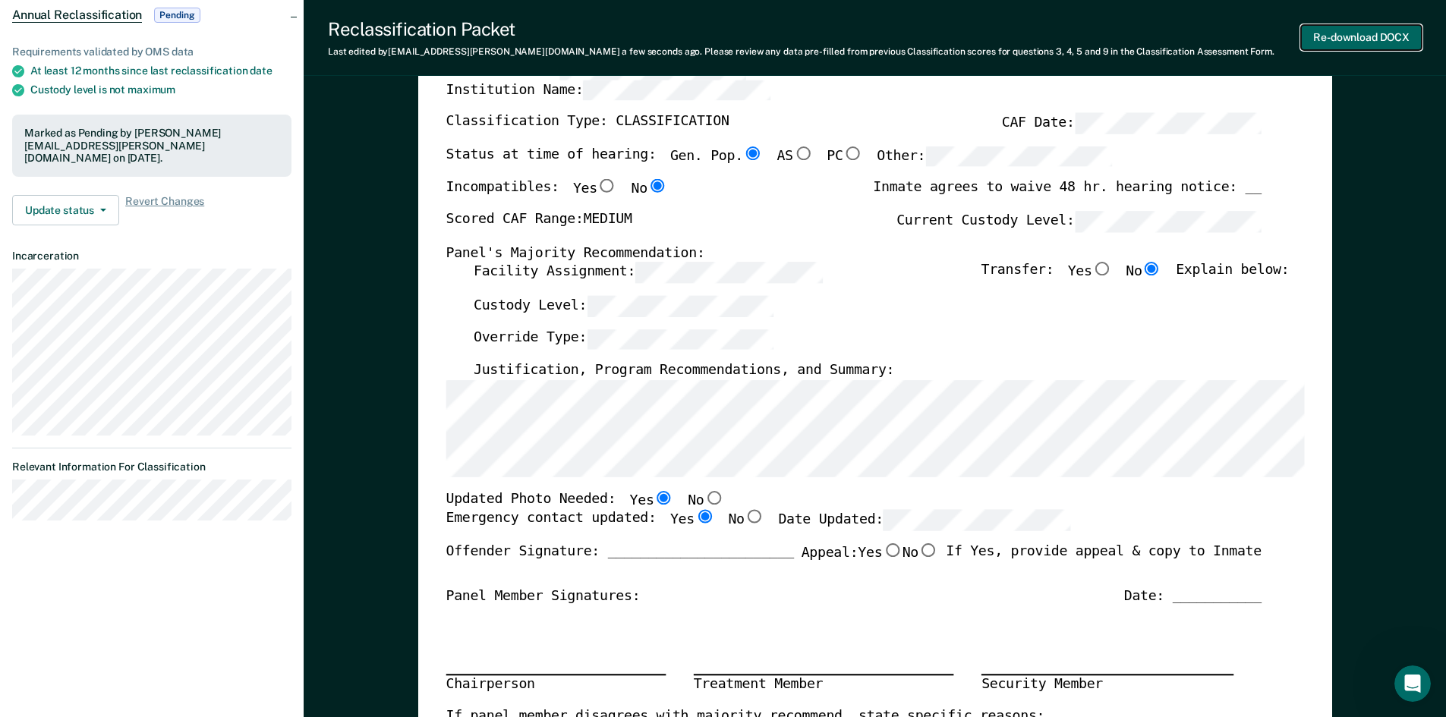
click at [1341, 38] on button "Re-download DOCX" at bounding box center [1361, 37] width 121 height 25
click at [703, 499] on input "No" at bounding box center [713, 498] width 20 height 14
type textarea "x"
radio input "false"
radio input "true"
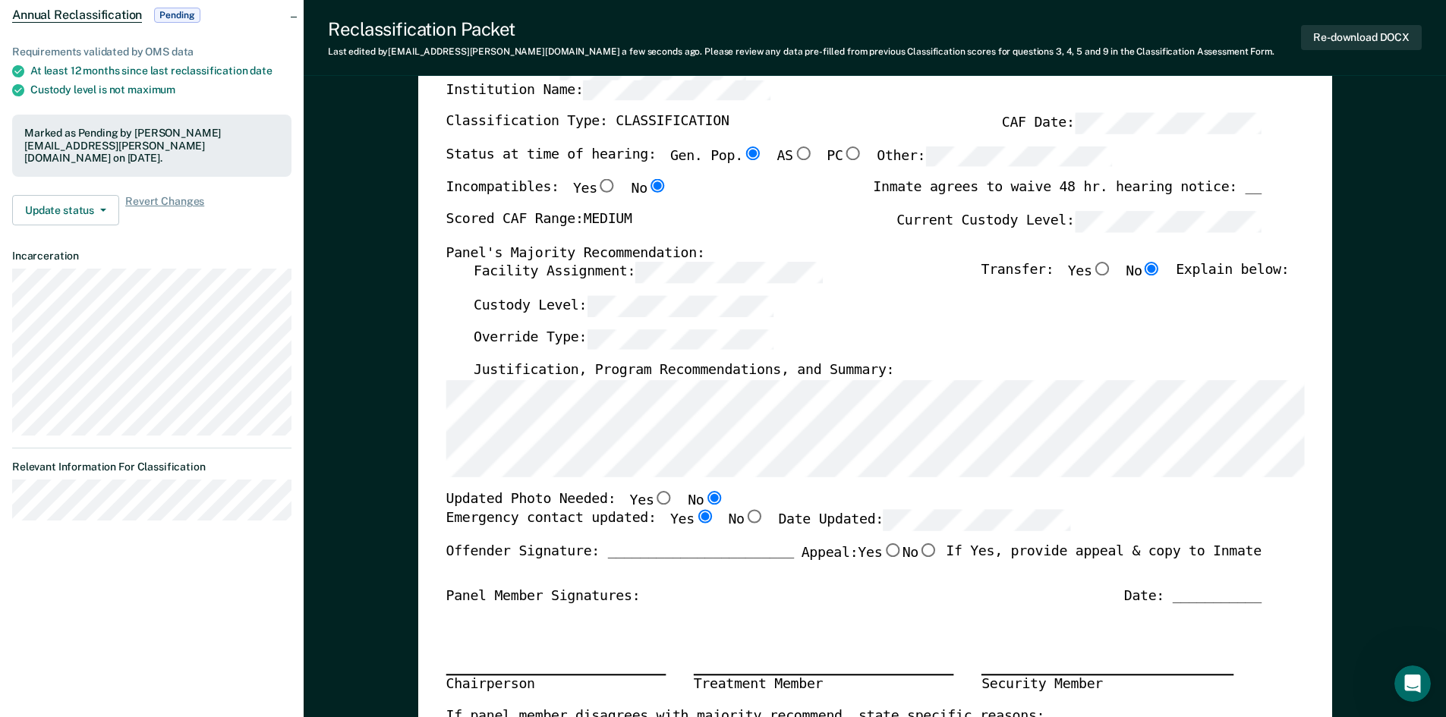
type textarea "x"
click at [100, 205] on button "Update status" at bounding box center [65, 210] width 107 height 30
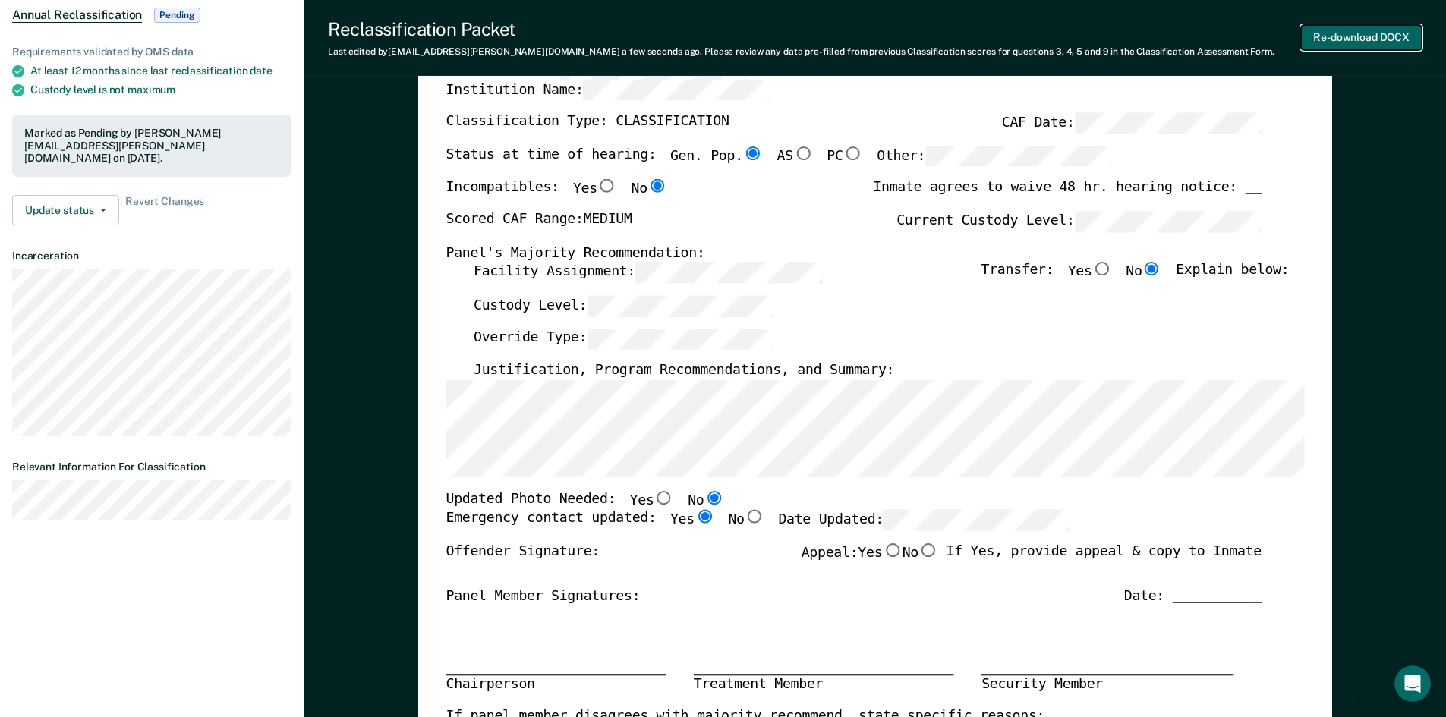
click at [1364, 34] on button "Re-download DOCX" at bounding box center [1361, 37] width 121 height 25
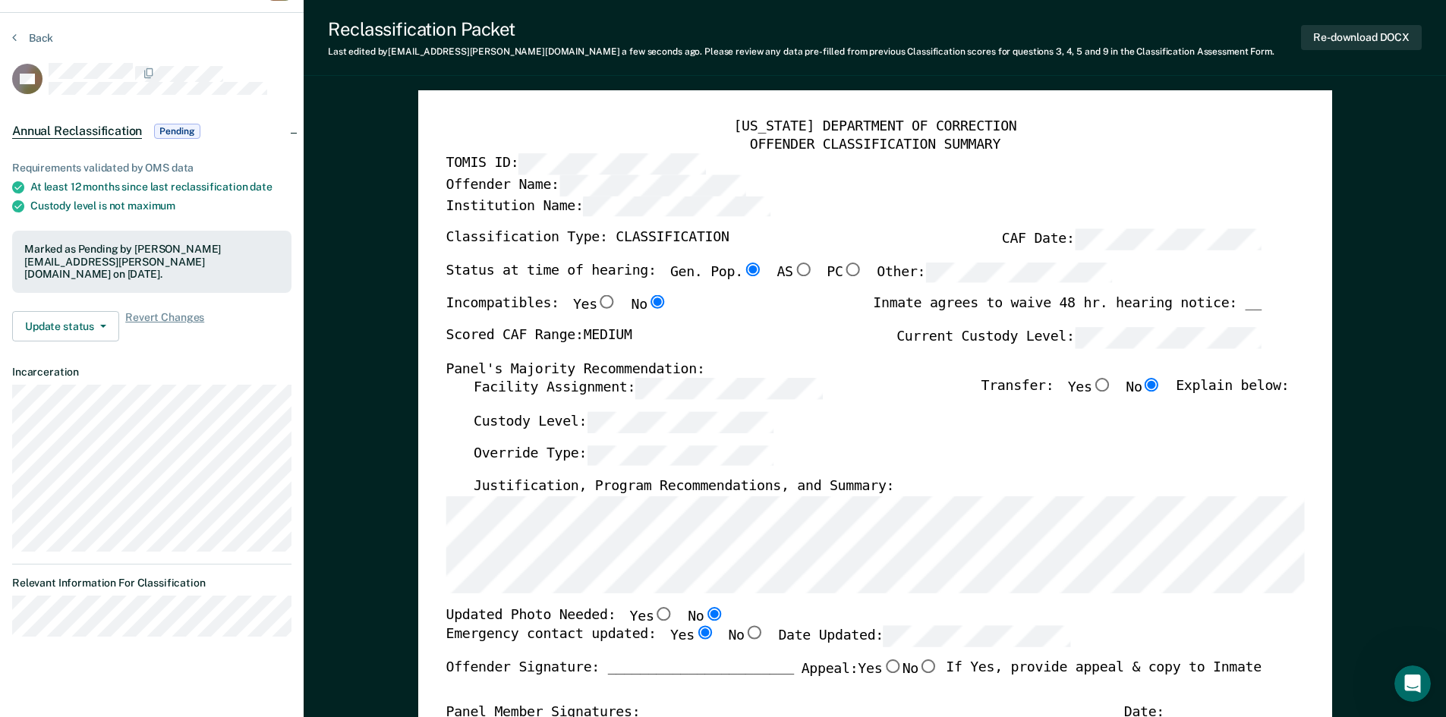
scroll to position [0, 0]
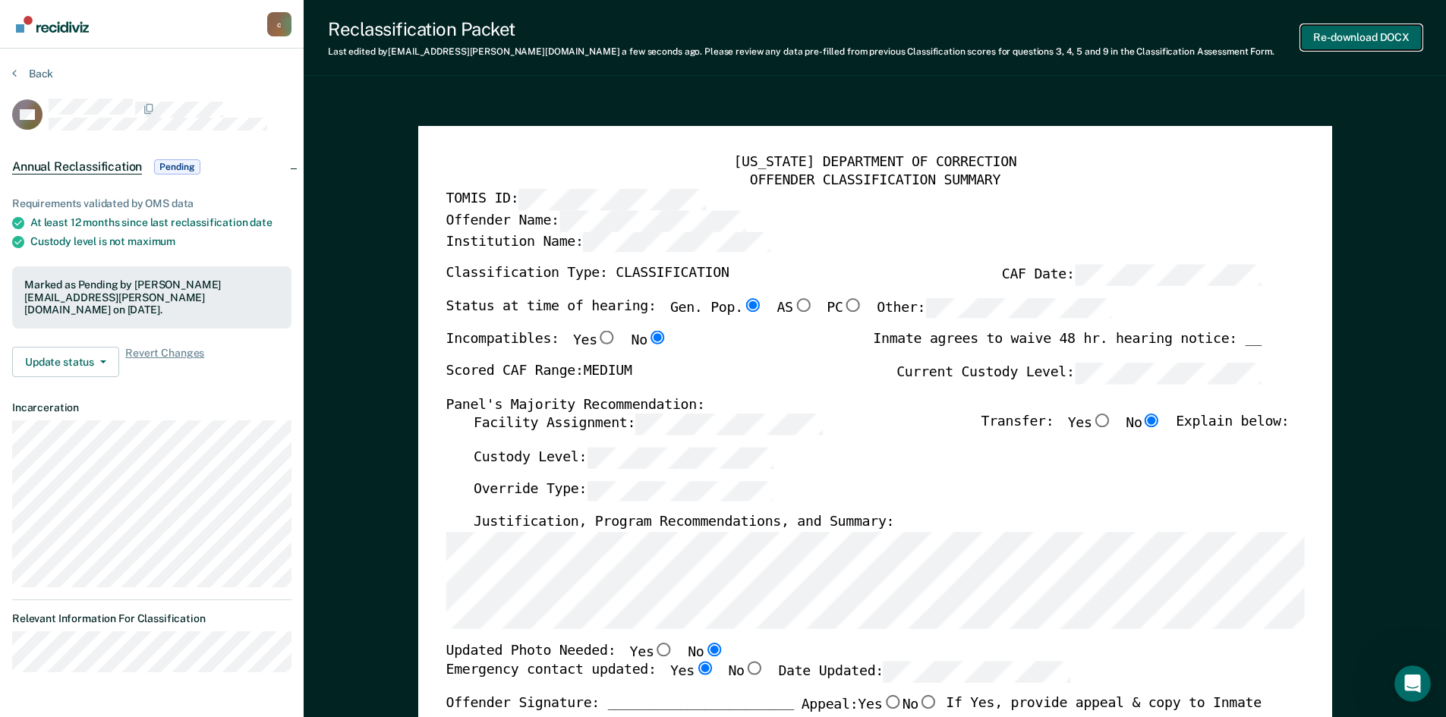
click at [1374, 36] on button "Re-download DOCX" at bounding box center [1361, 37] width 121 height 25
click at [50, 171] on span "Annual Reclassification" at bounding box center [77, 166] width 130 height 15
